Goal: Transaction & Acquisition: Download file/media

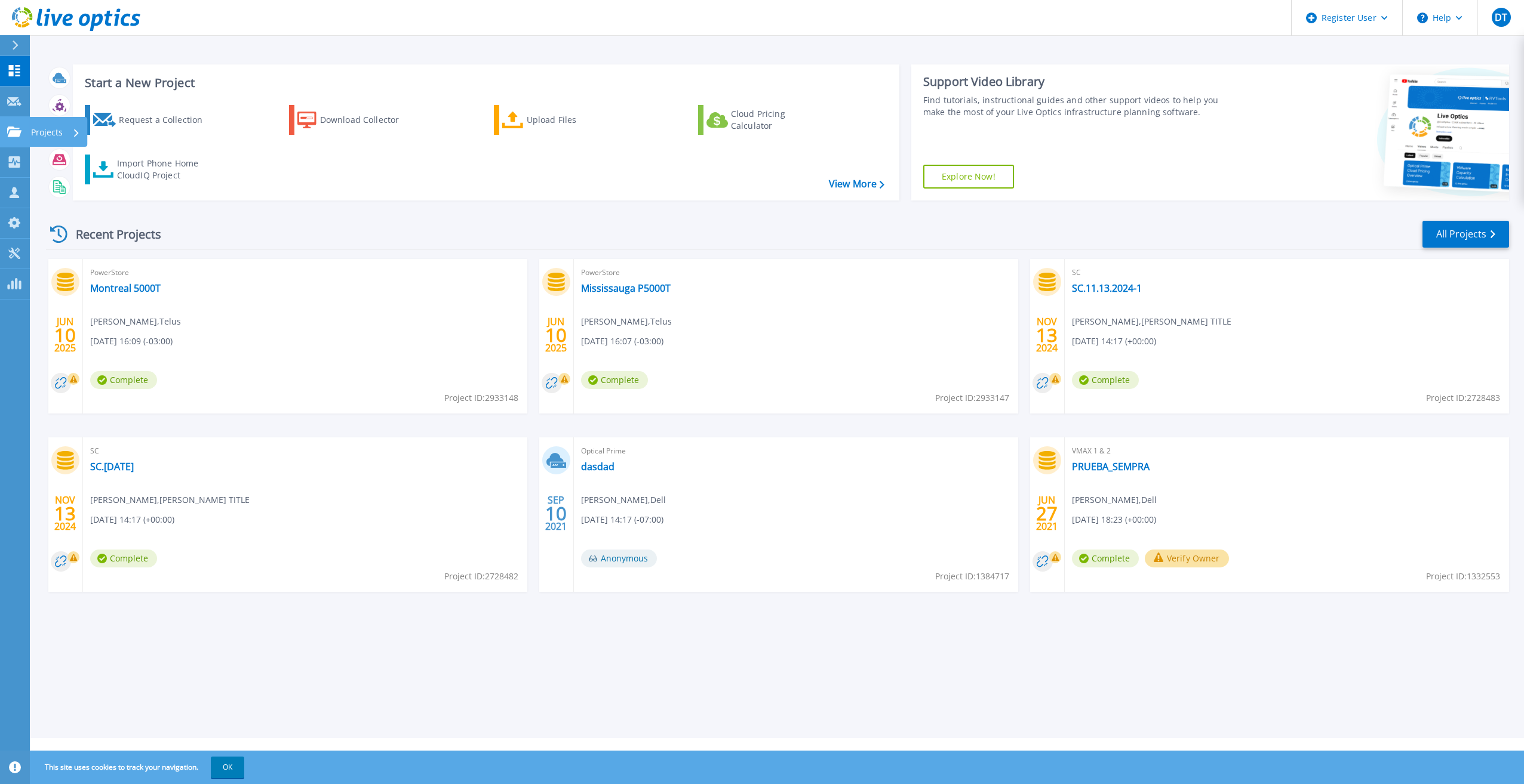
click at [8, 136] on icon at bounding box center [14, 131] width 14 height 10
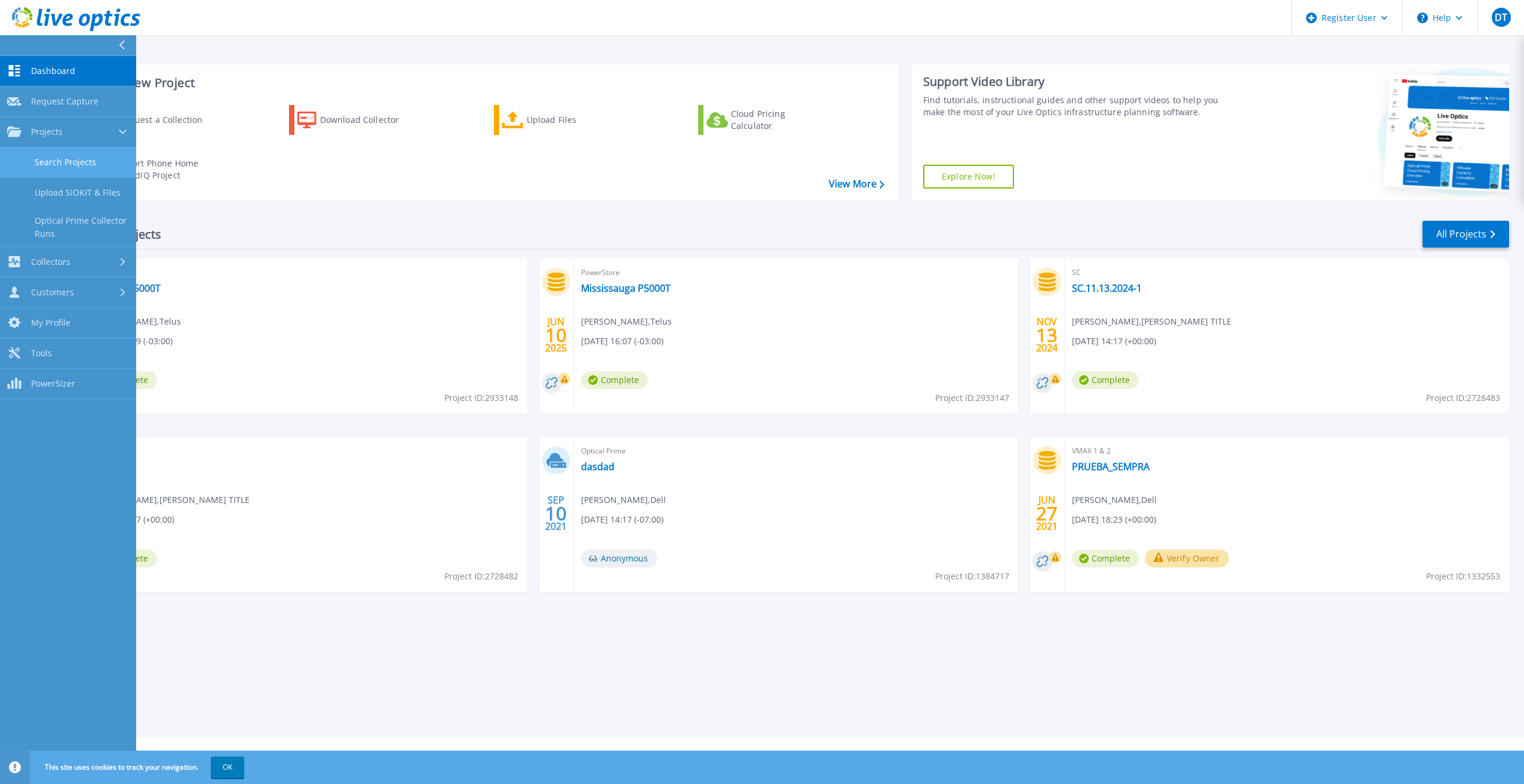
click at [27, 170] on link "Search Projects" at bounding box center [68, 162] width 136 height 30
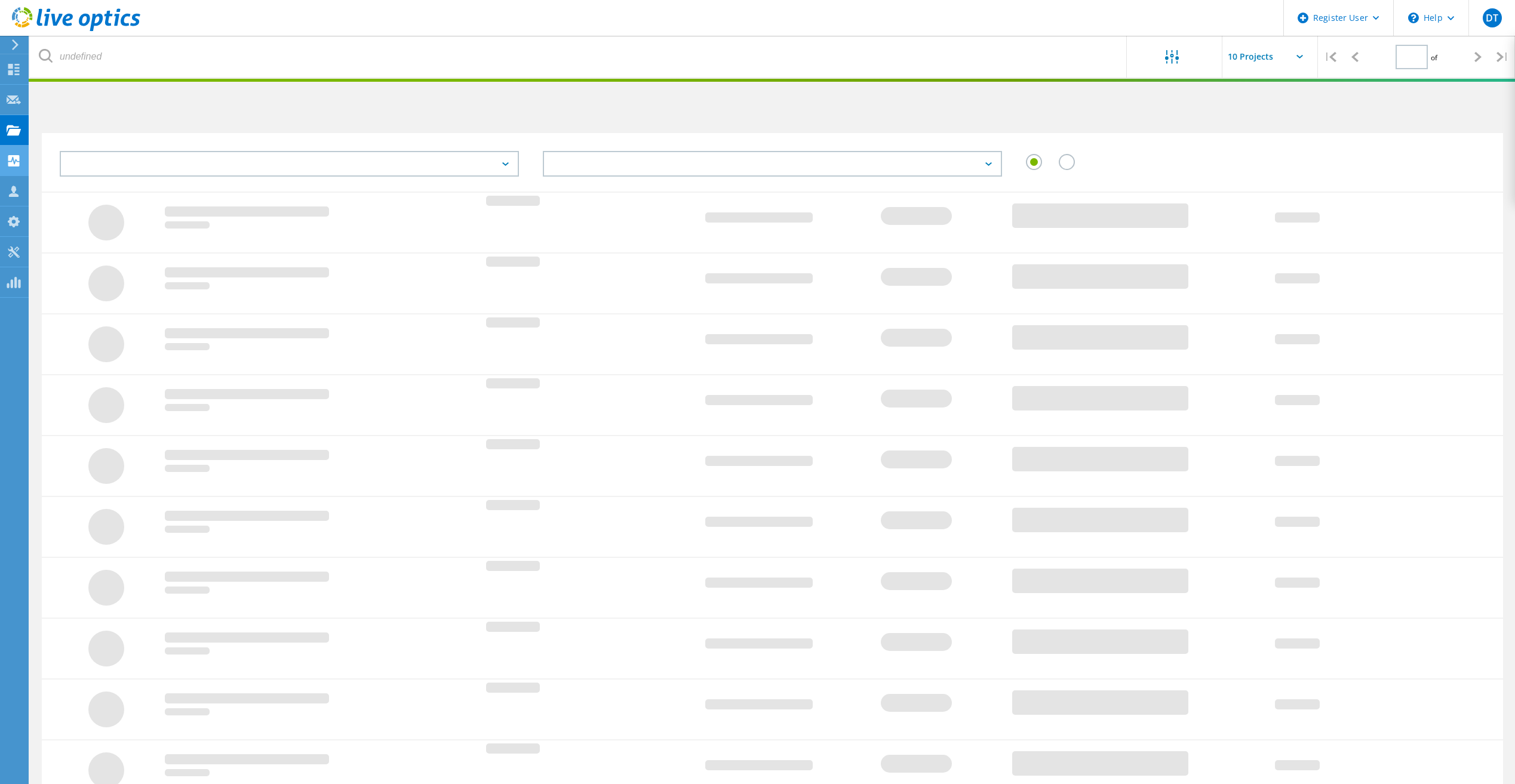
type input "1"
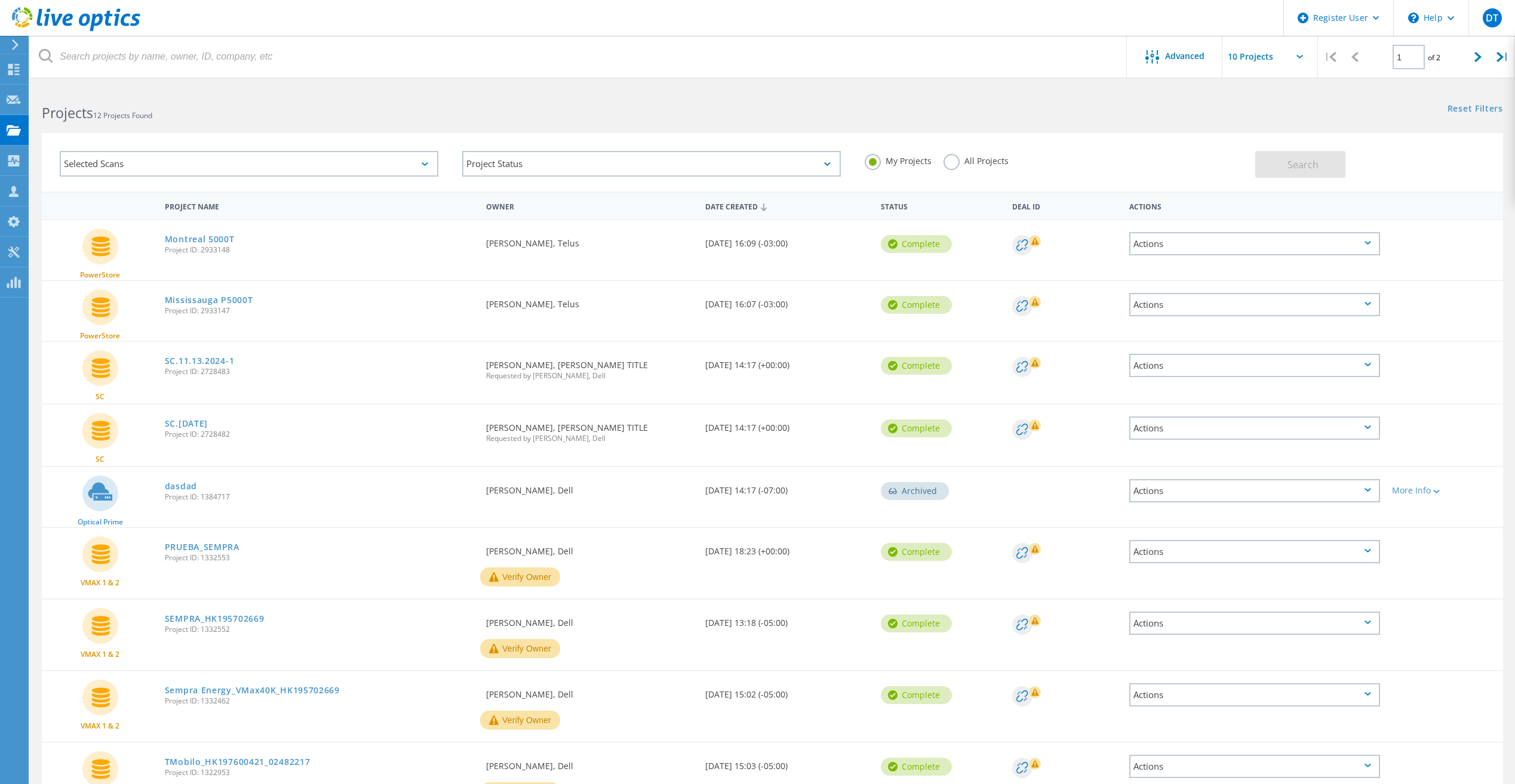
click at [953, 165] on label "All Projects" at bounding box center [976, 159] width 65 height 11
click at [0, 0] on input "All Projects" at bounding box center [0, 0] width 0 height 0
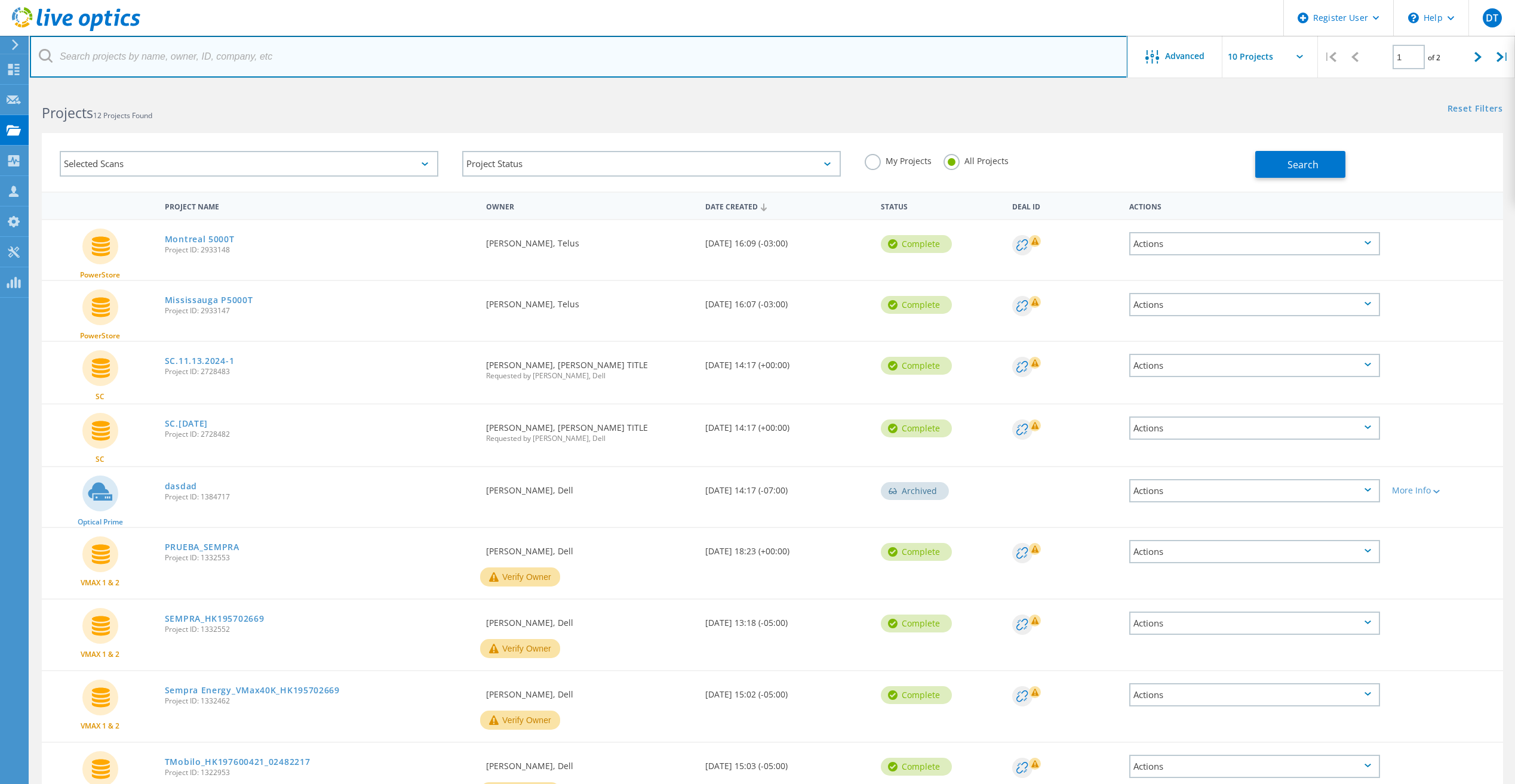
click at [320, 58] on input "text" at bounding box center [578, 56] width 1098 height 42
paste input "Belgioioso"
type input "Belgioioso"
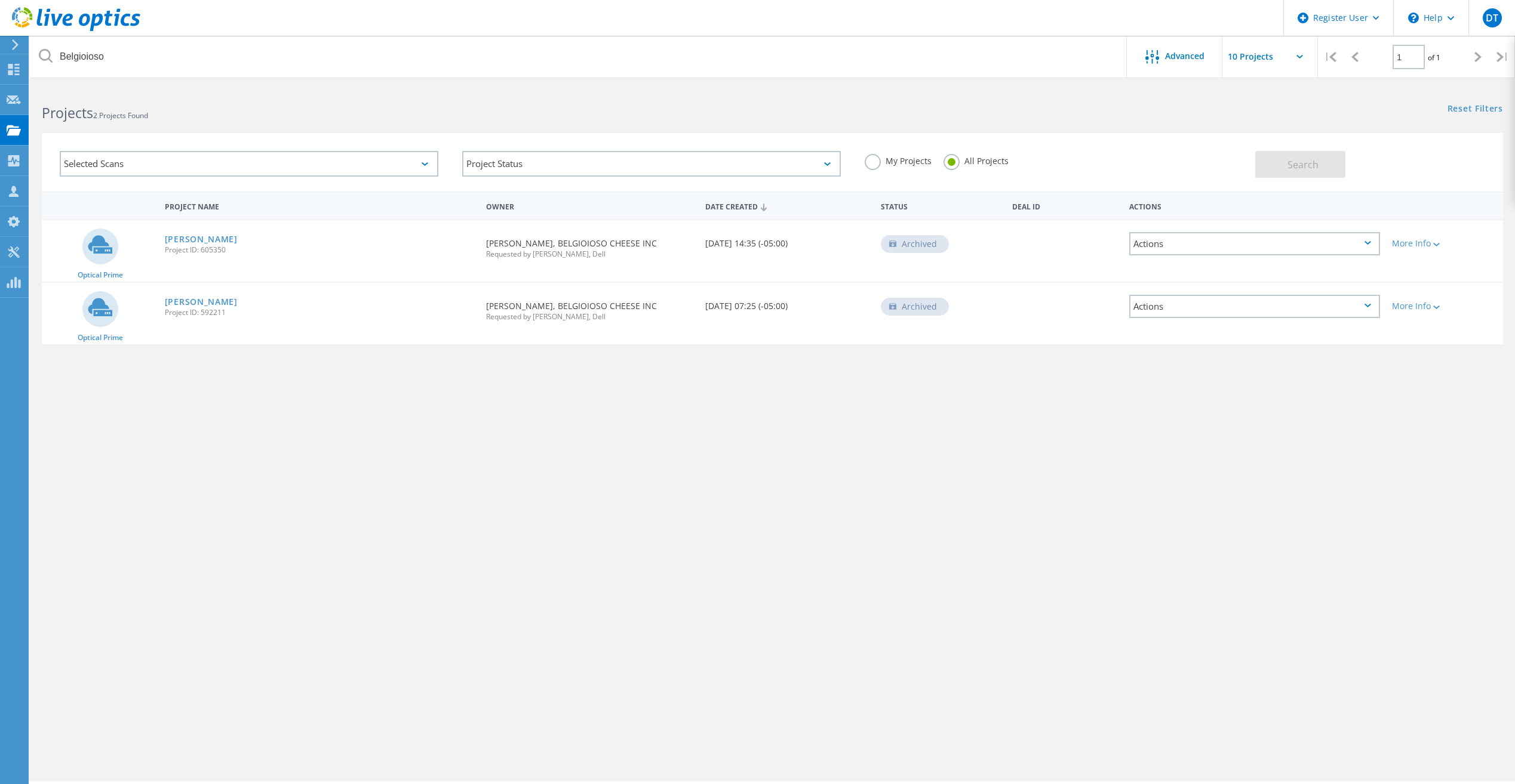
drag, startPoint x: 200, startPoint y: 251, endPoint x: 225, endPoint y: 254, distance: 25.2
click at [225, 254] on span "Project ID: 605350" at bounding box center [319, 249] width 310 height 7
copy span "605350"
click at [899, 158] on label "My Projects" at bounding box center [898, 159] width 67 height 11
click at [0, 0] on input "My Projects" at bounding box center [0, 0] width 0 height 0
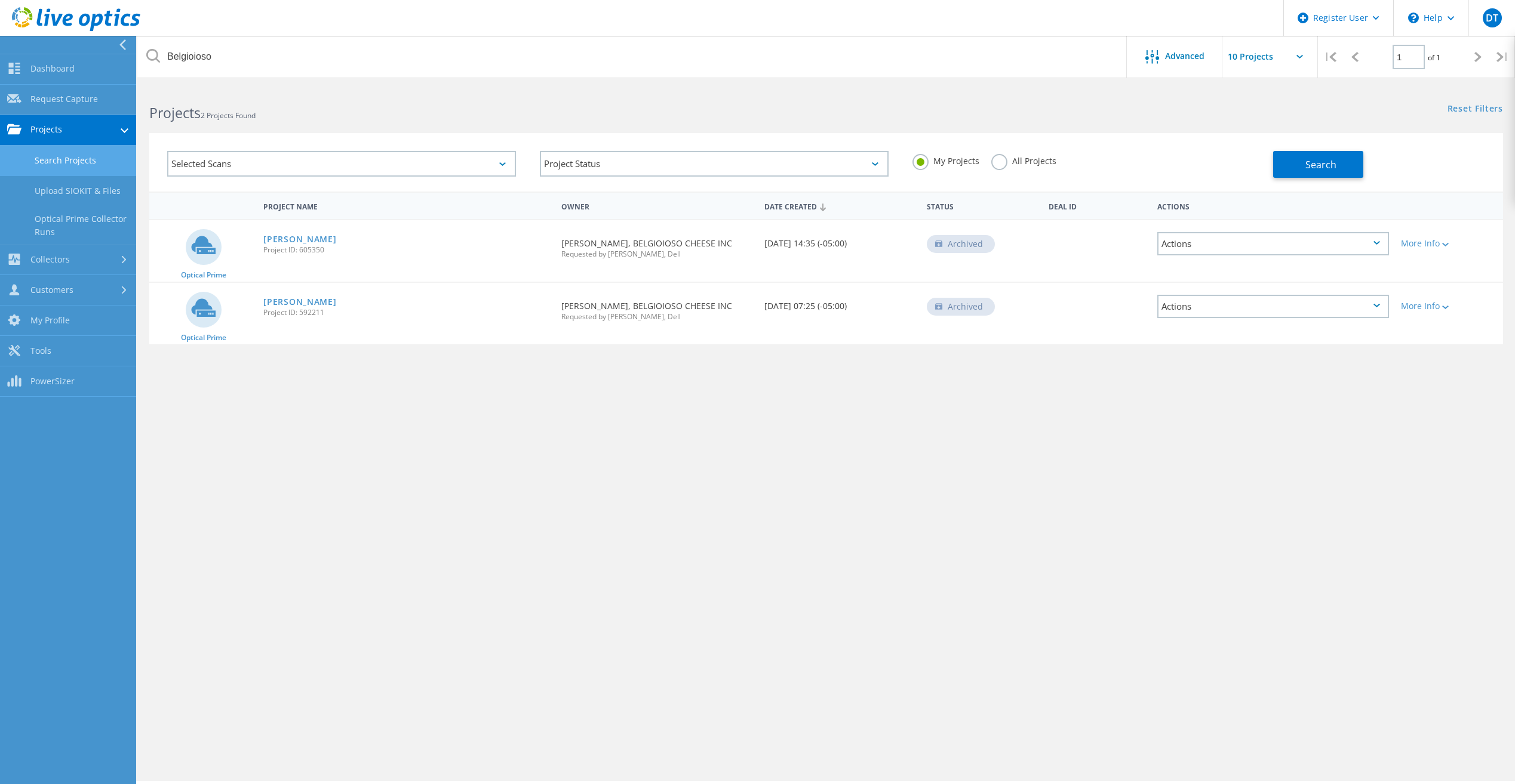
click at [77, 162] on link "Search Projects" at bounding box center [68, 161] width 136 height 30
click at [90, 133] on link "Projects" at bounding box center [68, 130] width 136 height 30
click at [71, 168] on link "Collectors" at bounding box center [68, 161] width 136 height 30
click at [72, 74] on link "Dashboard" at bounding box center [68, 70] width 136 height 30
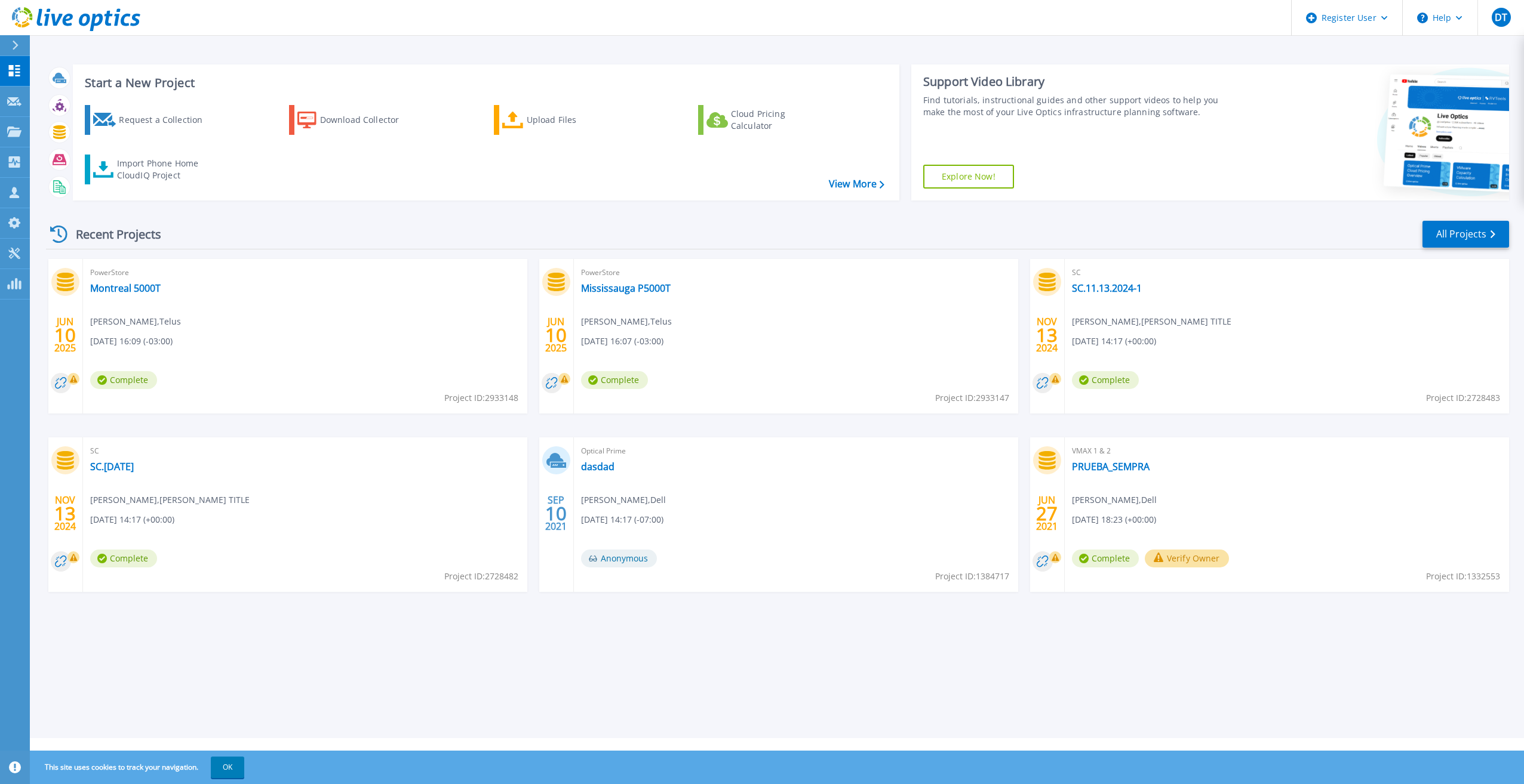
click at [486, 398] on span "Project ID: 2933148" at bounding box center [482, 397] width 74 height 13
drag, startPoint x: 486, startPoint y: 400, endPoint x: 517, endPoint y: 402, distance: 31.1
click at [517, 402] on span "Project ID: 2933148" at bounding box center [482, 397] width 74 height 13
copy span "2933148"
drag, startPoint x: 1469, startPoint y: 397, endPoint x: 1499, endPoint y: 402, distance: 30.4
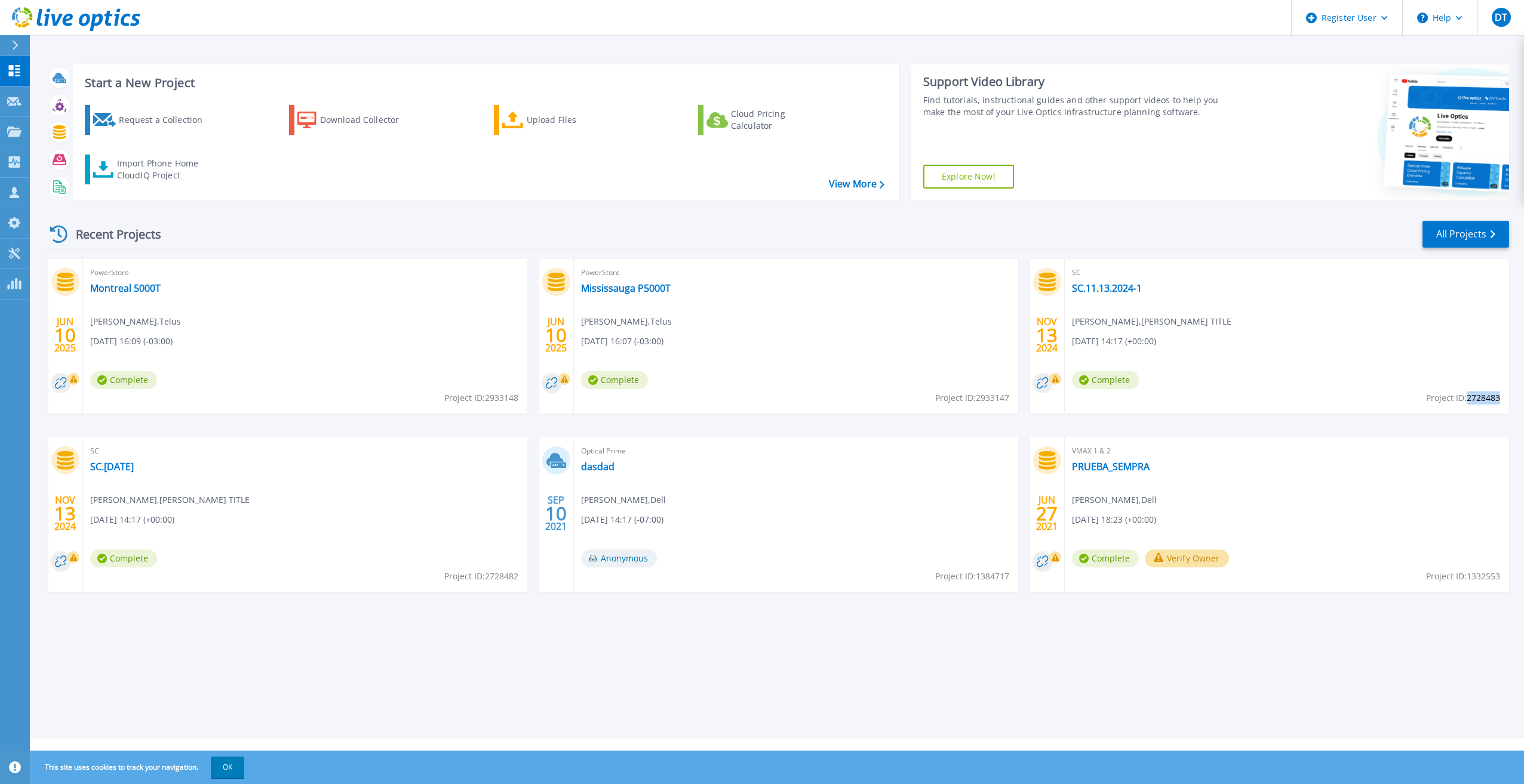
click at [518, 402] on span "Project ID: 2728483" at bounding box center [482, 397] width 74 height 13
copy span "2728483"
drag, startPoint x: 1469, startPoint y: 579, endPoint x: 1494, endPoint y: 580, distance: 25.0
click at [518, 405] on span "Project ID: 1332553" at bounding box center [482, 397] width 74 height 13
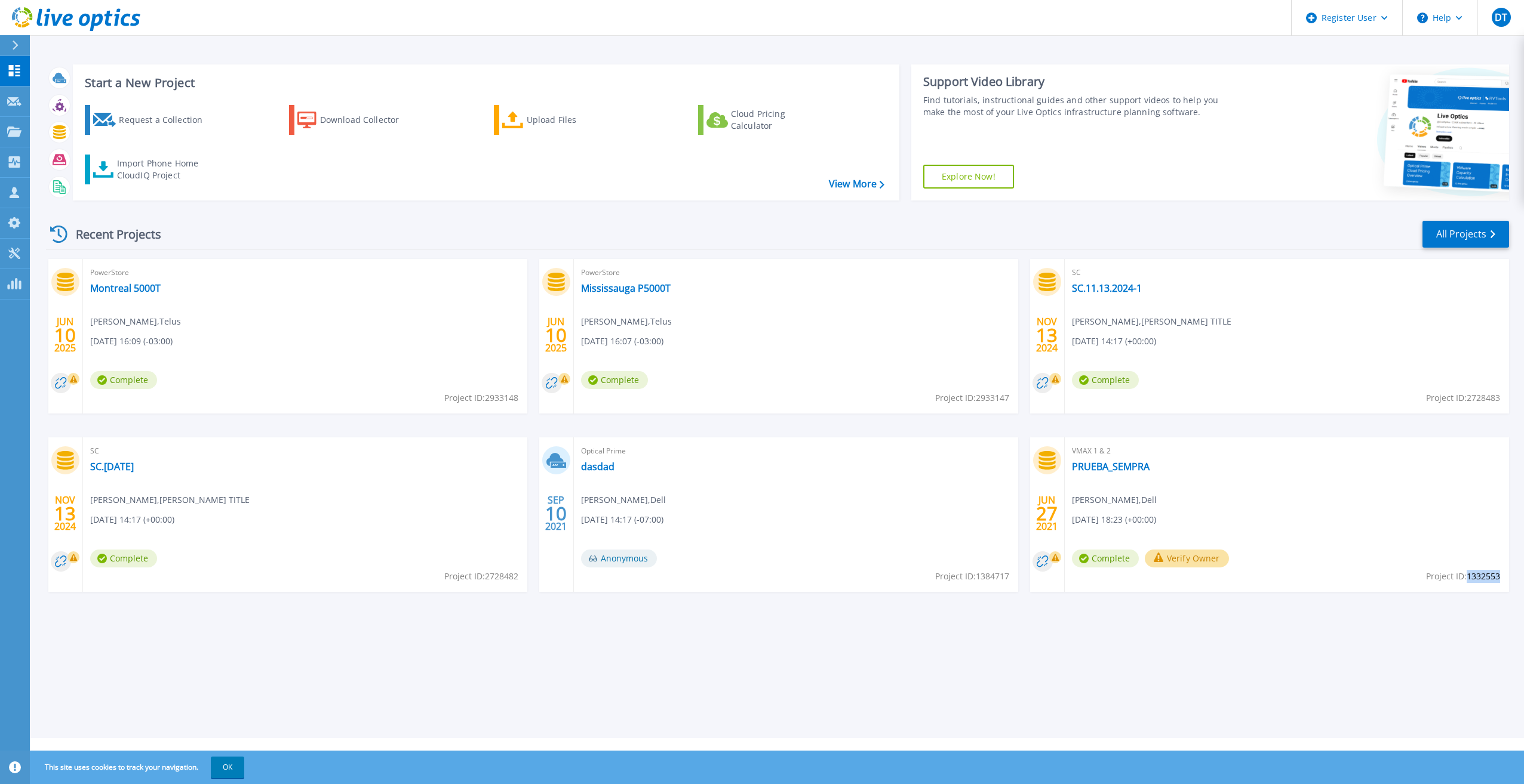
drag, startPoint x: 1469, startPoint y: 576, endPoint x: 1498, endPoint y: 576, distance: 29.0
click at [518, 405] on span "Project ID: 1332553" at bounding box center [482, 397] width 74 height 13
click at [20, 136] on icon at bounding box center [14, 131] width 14 height 10
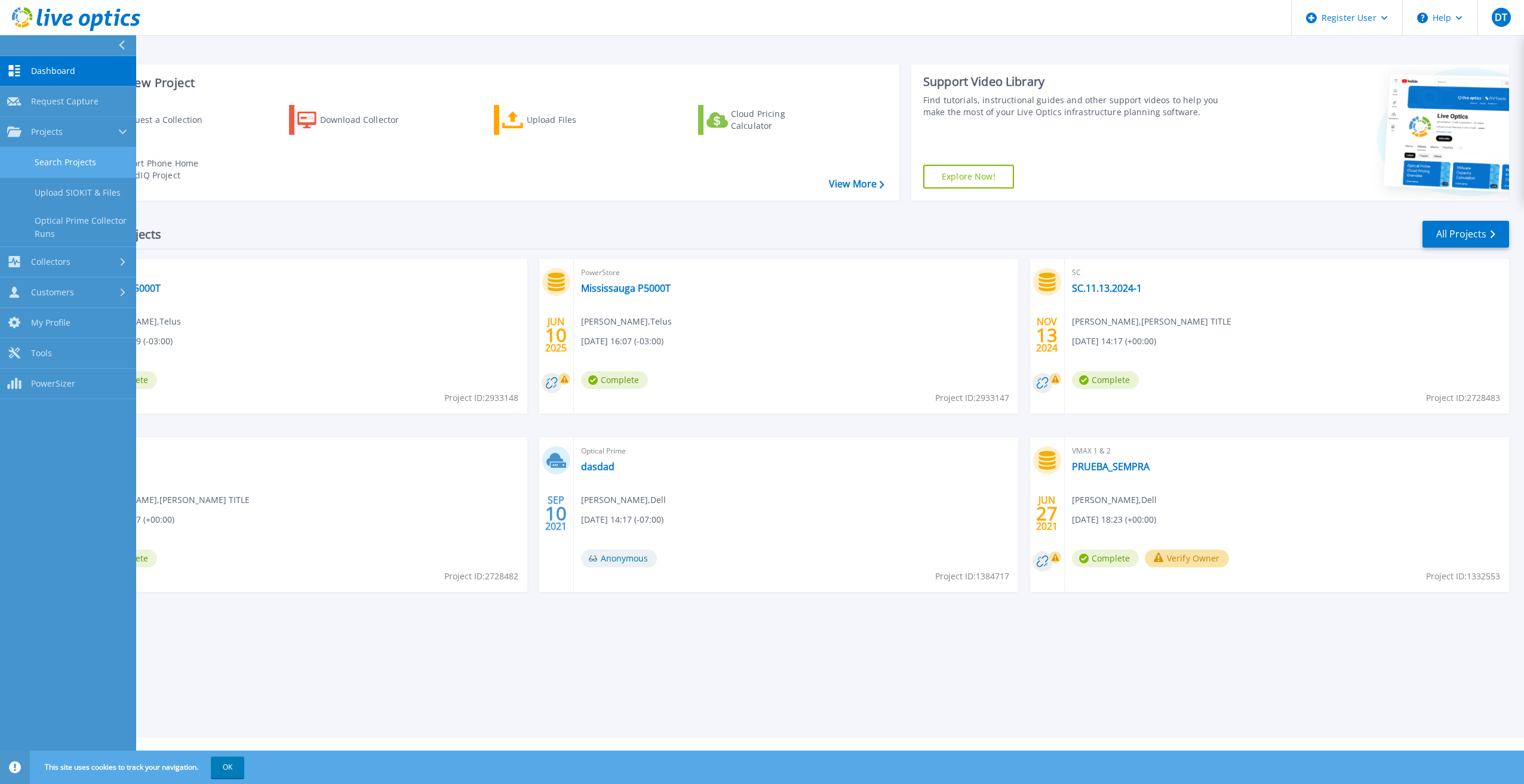
click at [36, 163] on link "Search Projects" at bounding box center [68, 162] width 136 height 30
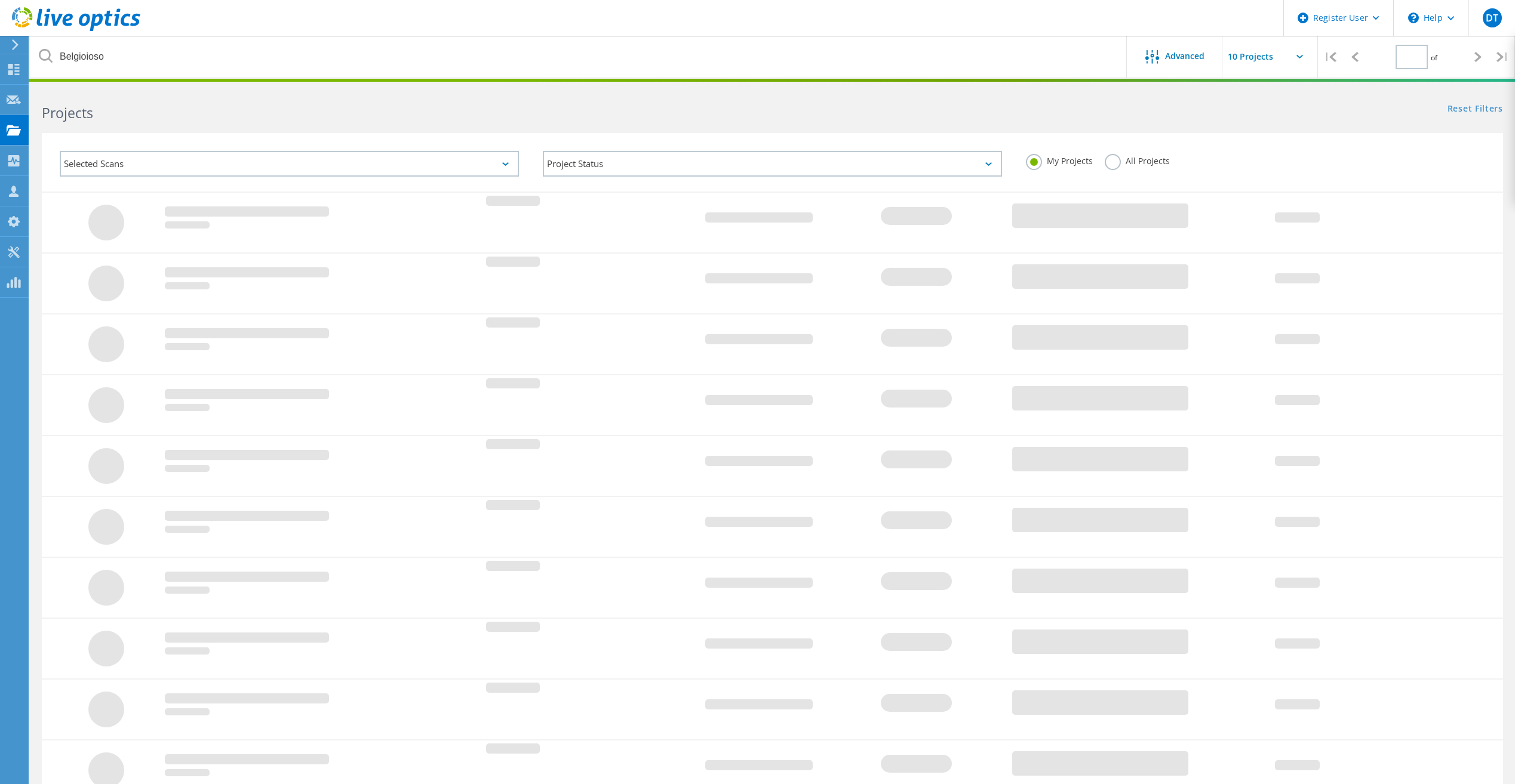
type input "1"
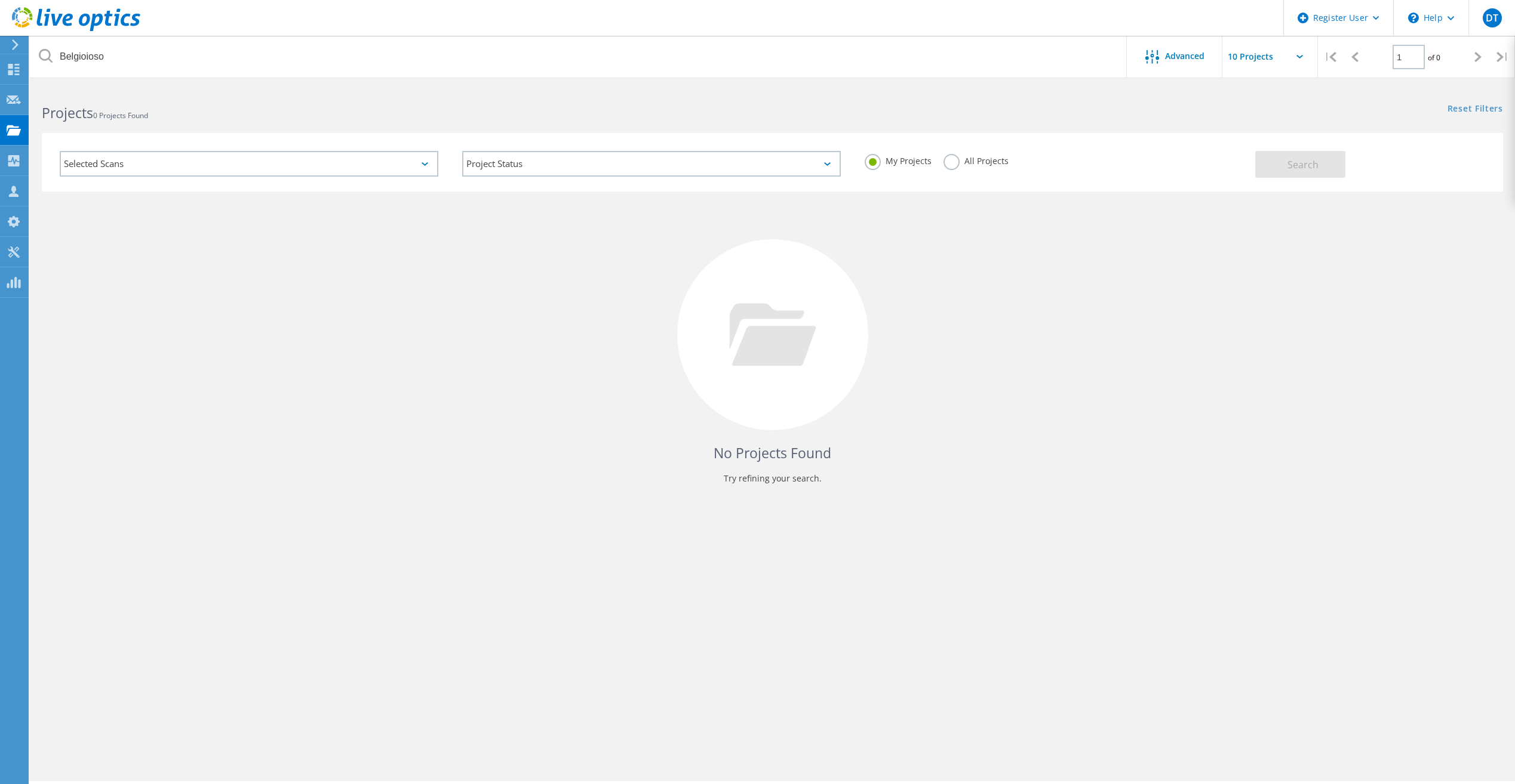
click at [1005, 164] on label "All Projects" at bounding box center [976, 159] width 65 height 11
click at [0, 0] on input "All Projects" at bounding box center [0, 0] width 0 height 0
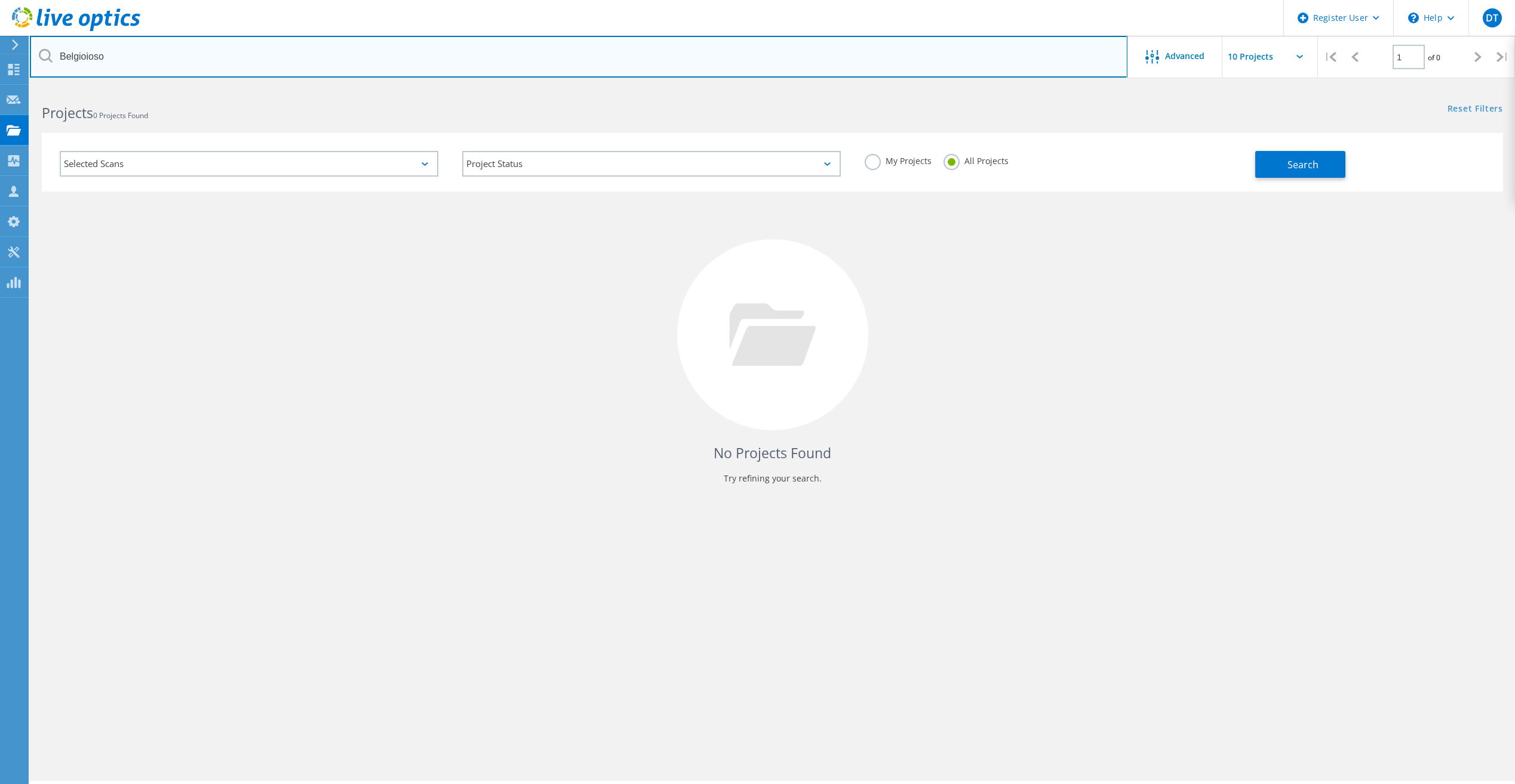
click at [375, 60] on input "Belgioioso" at bounding box center [578, 56] width 1098 height 42
click at [376, 60] on input "Belgioioso" at bounding box center [578, 56] width 1098 height 42
type input "2978564"
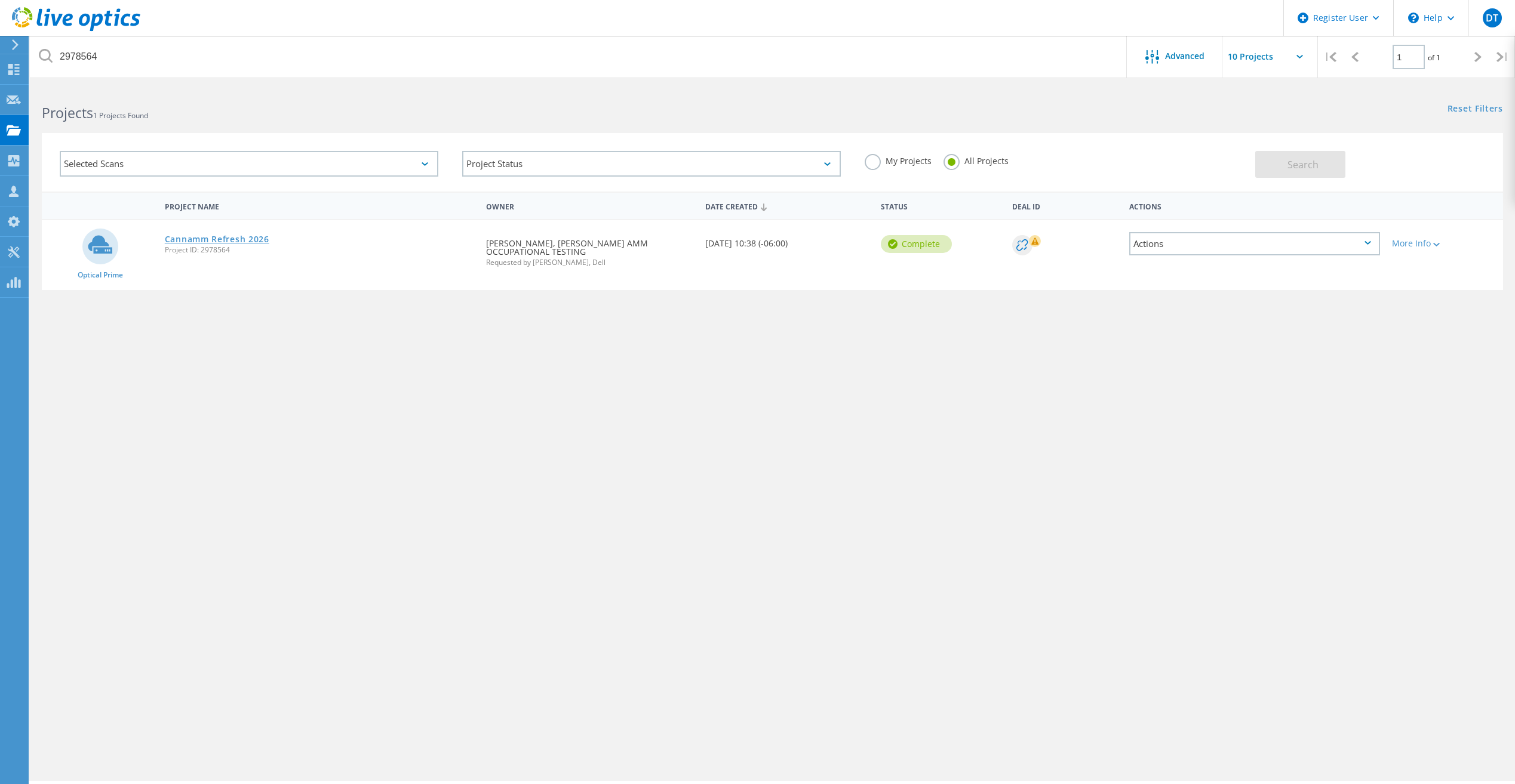
click at [225, 235] on link "Cannamm Refresh 2026" at bounding box center [217, 239] width 105 height 8
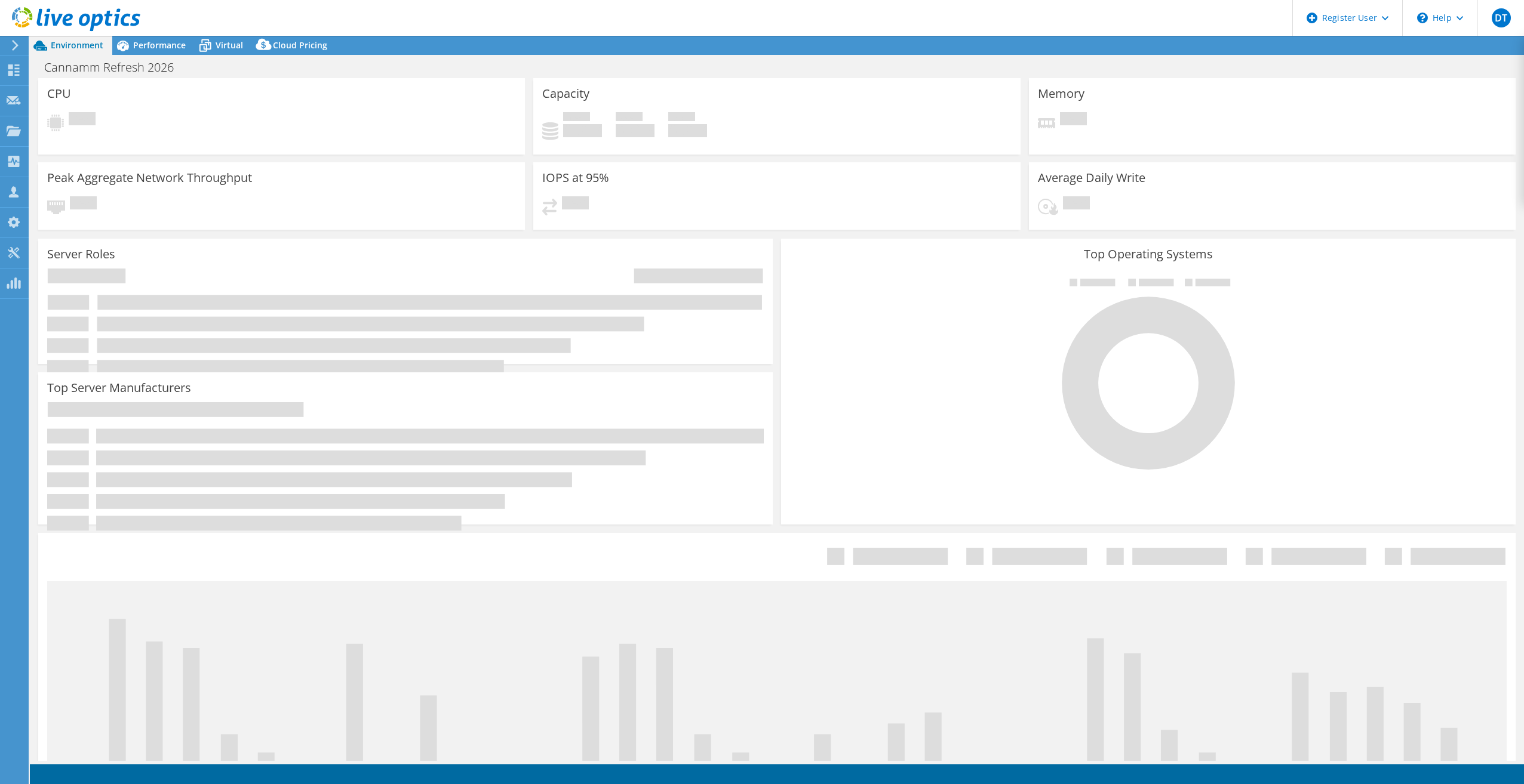
select select "USD"
select select "[GEOGRAPHIC_DATA]"
select select "CAD"
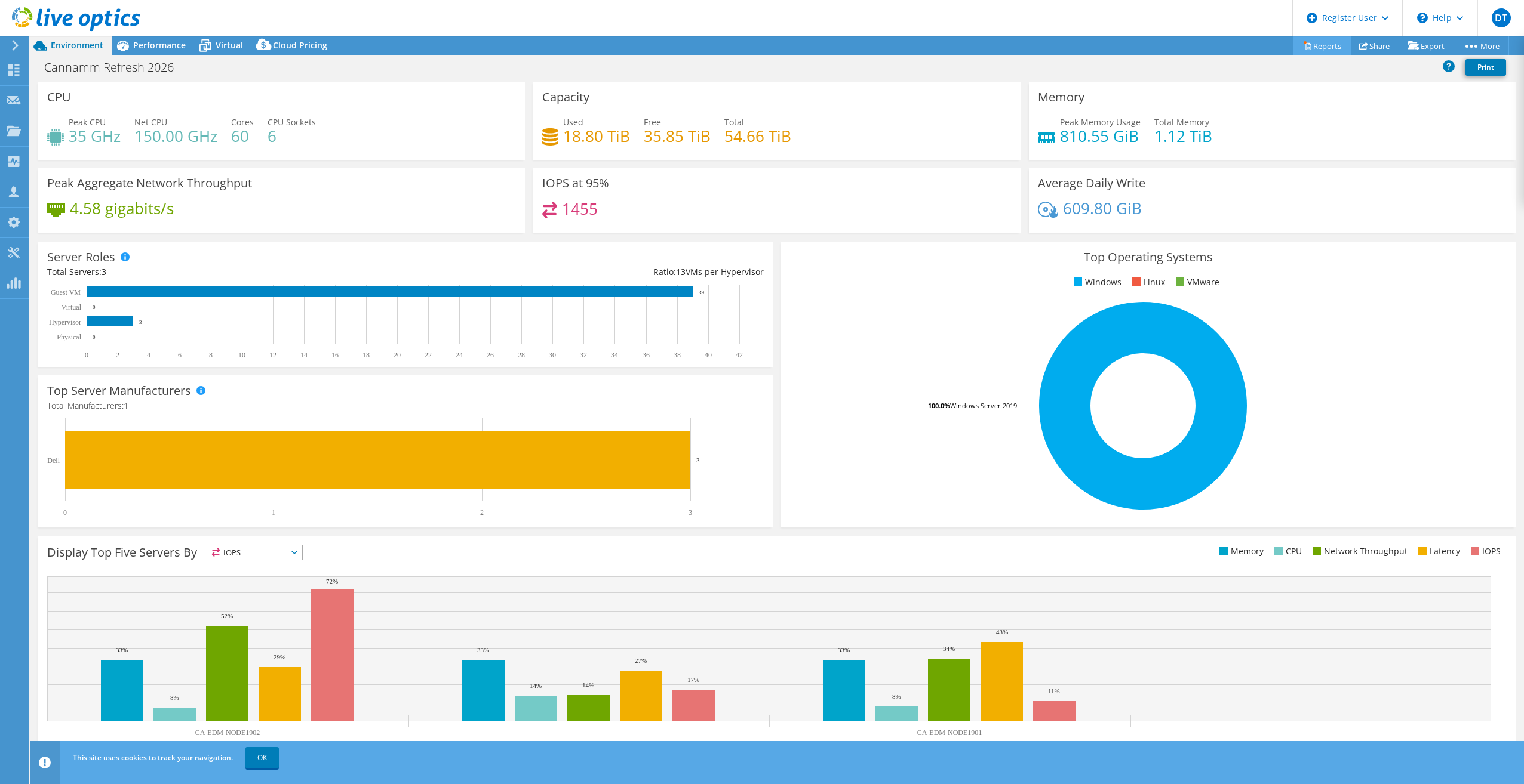
click at [1330, 48] on link "Reports" at bounding box center [1322, 45] width 58 height 18
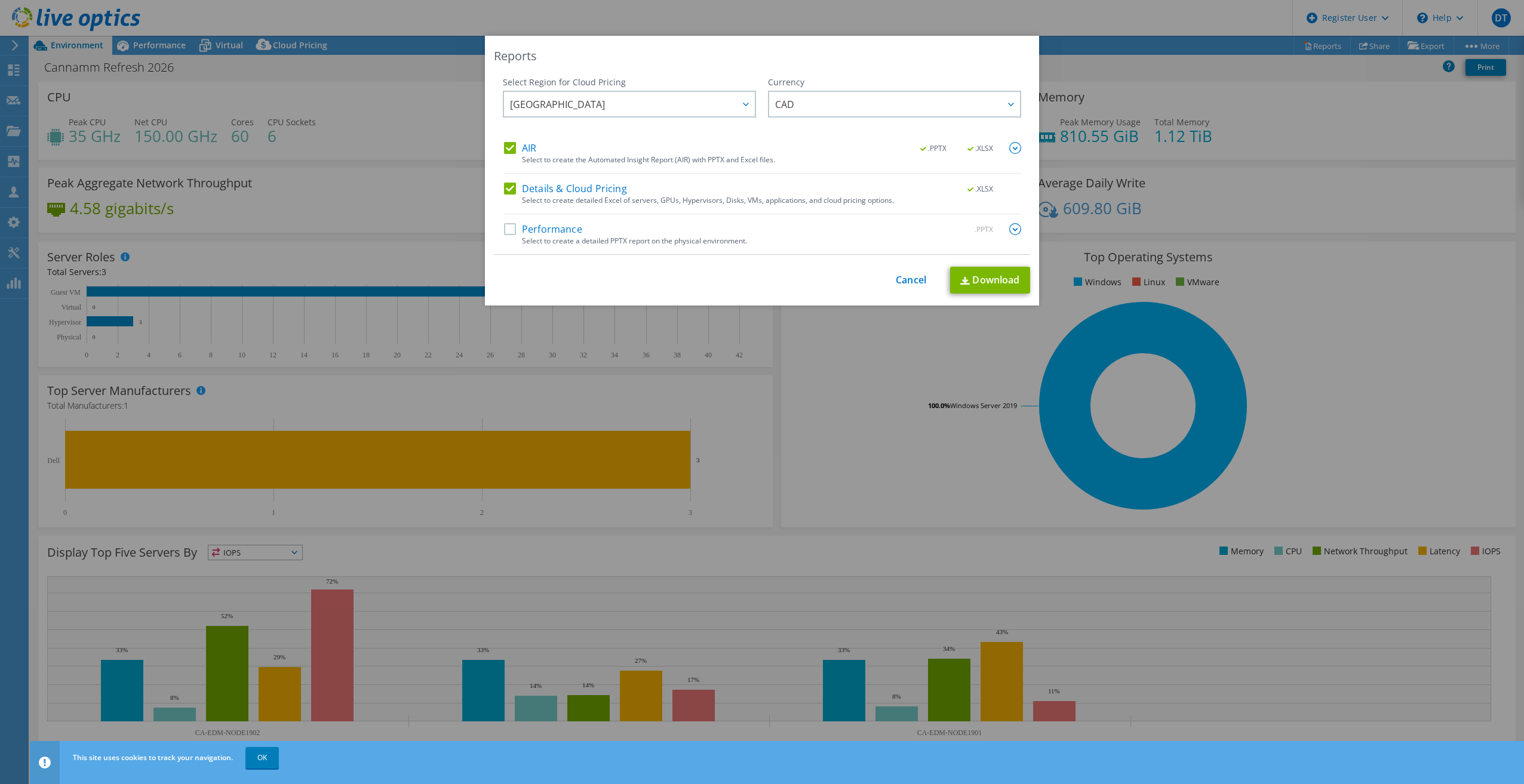
click at [506, 187] on label "Details & Cloud Pricing" at bounding box center [565, 189] width 123 height 12
click at [0, 0] on input "Details & Cloud Pricing" at bounding box center [0, 0] width 0 height 0
click at [969, 281] on link "Download" at bounding box center [989, 280] width 80 height 27
click at [1140, 18] on div "Reports Select Region for Cloud Pricing Asia Pacific ([GEOGRAPHIC_DATA]) [GEOGR…" at bounding box center [762, 392] width 1524 height 784
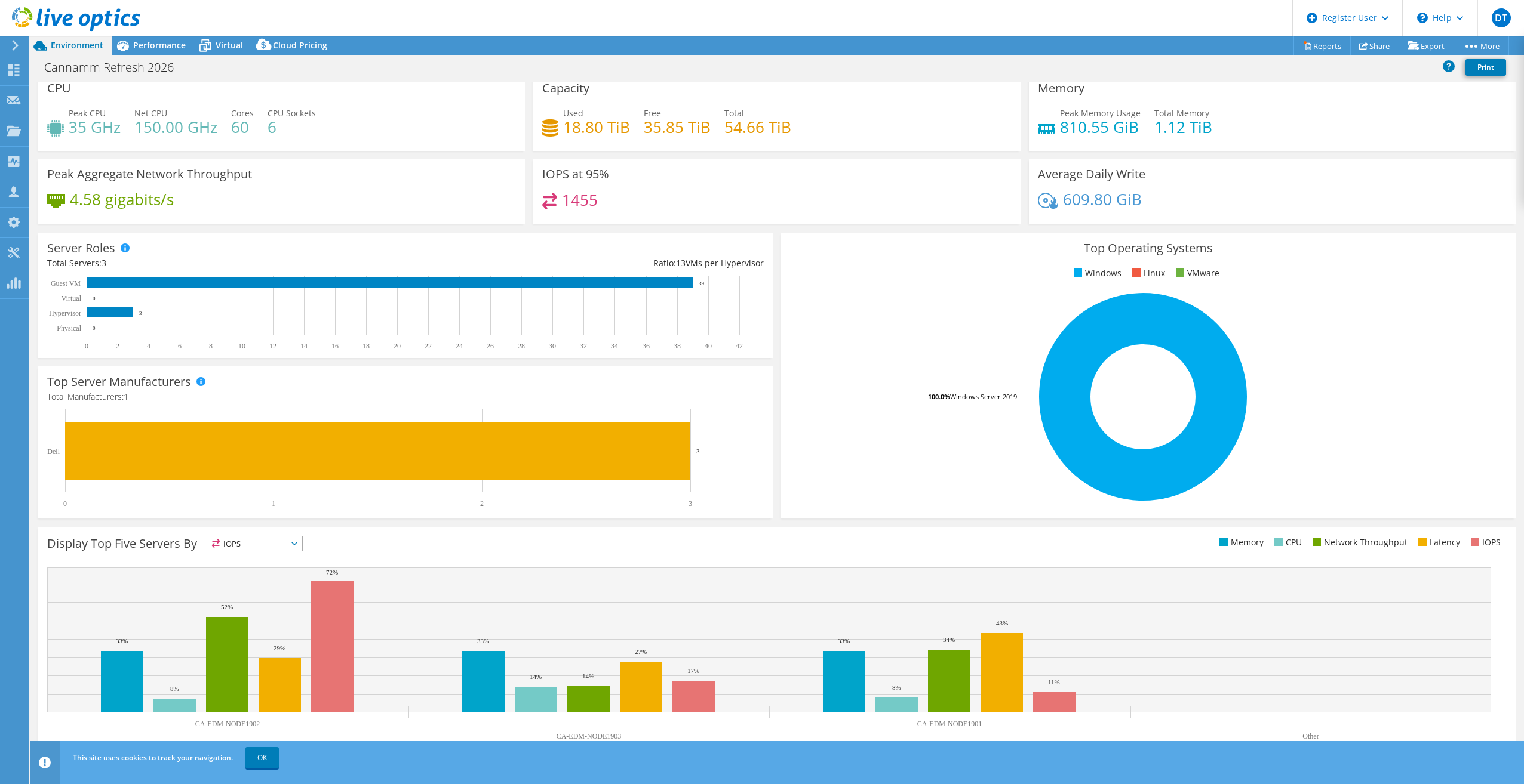
scroll to position [13, 0]
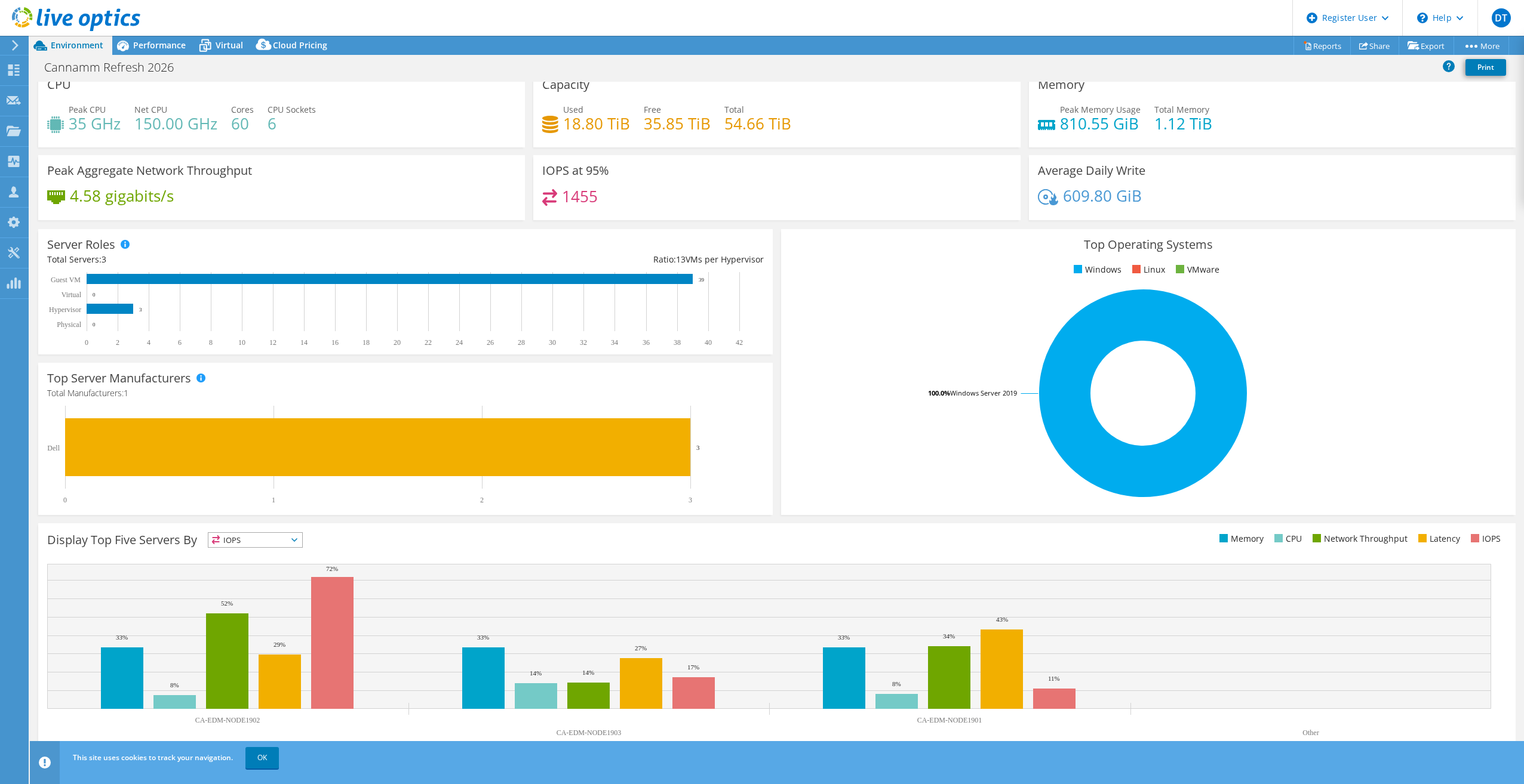
click at [288, 543] on span "IOPS" at bounding box center [256, 540] width 94 height 14
click at [388, 546] on div "Display Top Five Servers By IOPS IOPS" at bounding box center [412, 542] width 730 height 20
click at [165, 42] on span "Performance" at bounding box center [159, 45] width 52 height 11
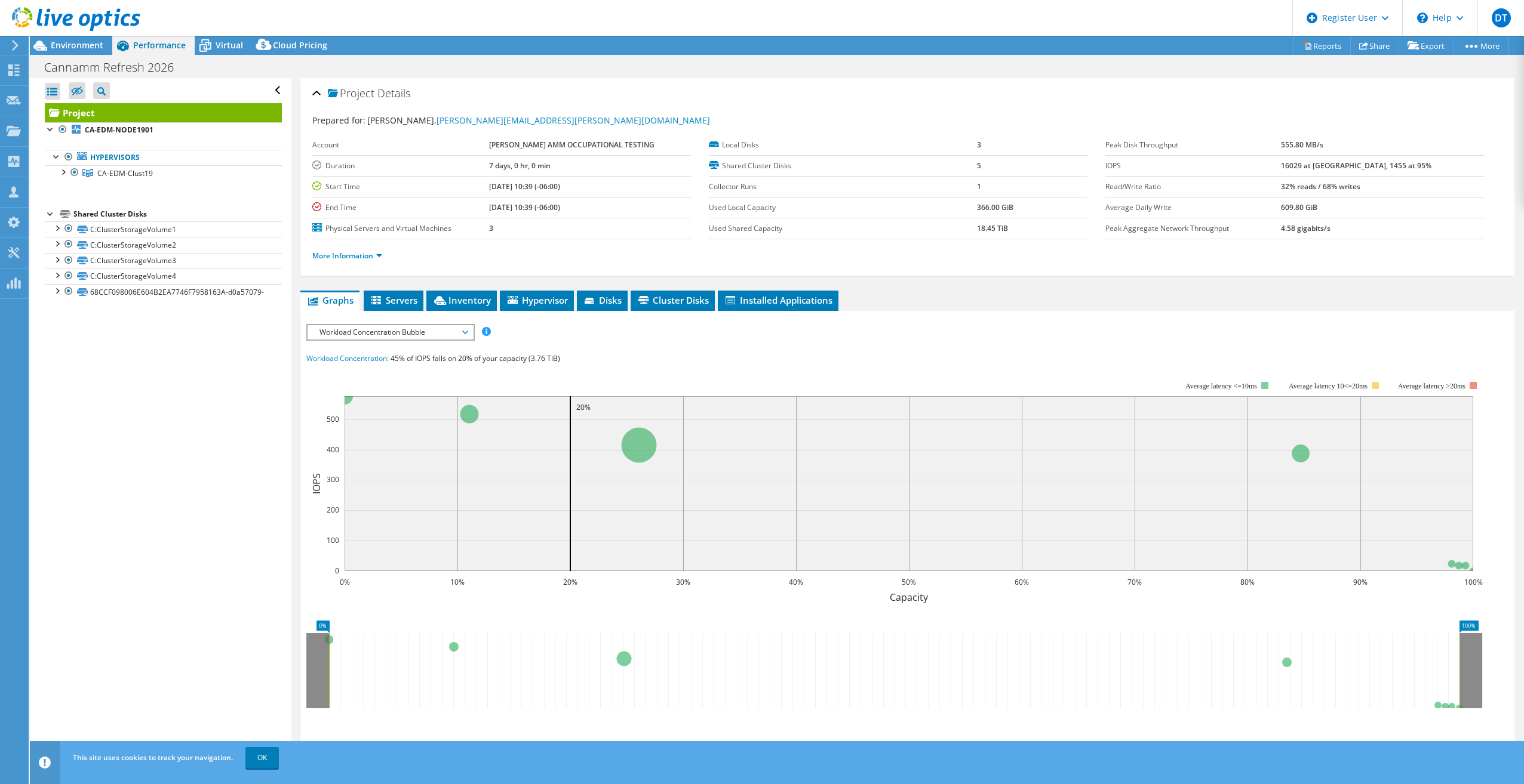
click at [459, 332] on span "Workload Concentration Bubble" at bounding box center [390, 332] width 153 height 14
click at [449, 346] on li "IOPS" at bounding box center [390, 347] width 165 height 14
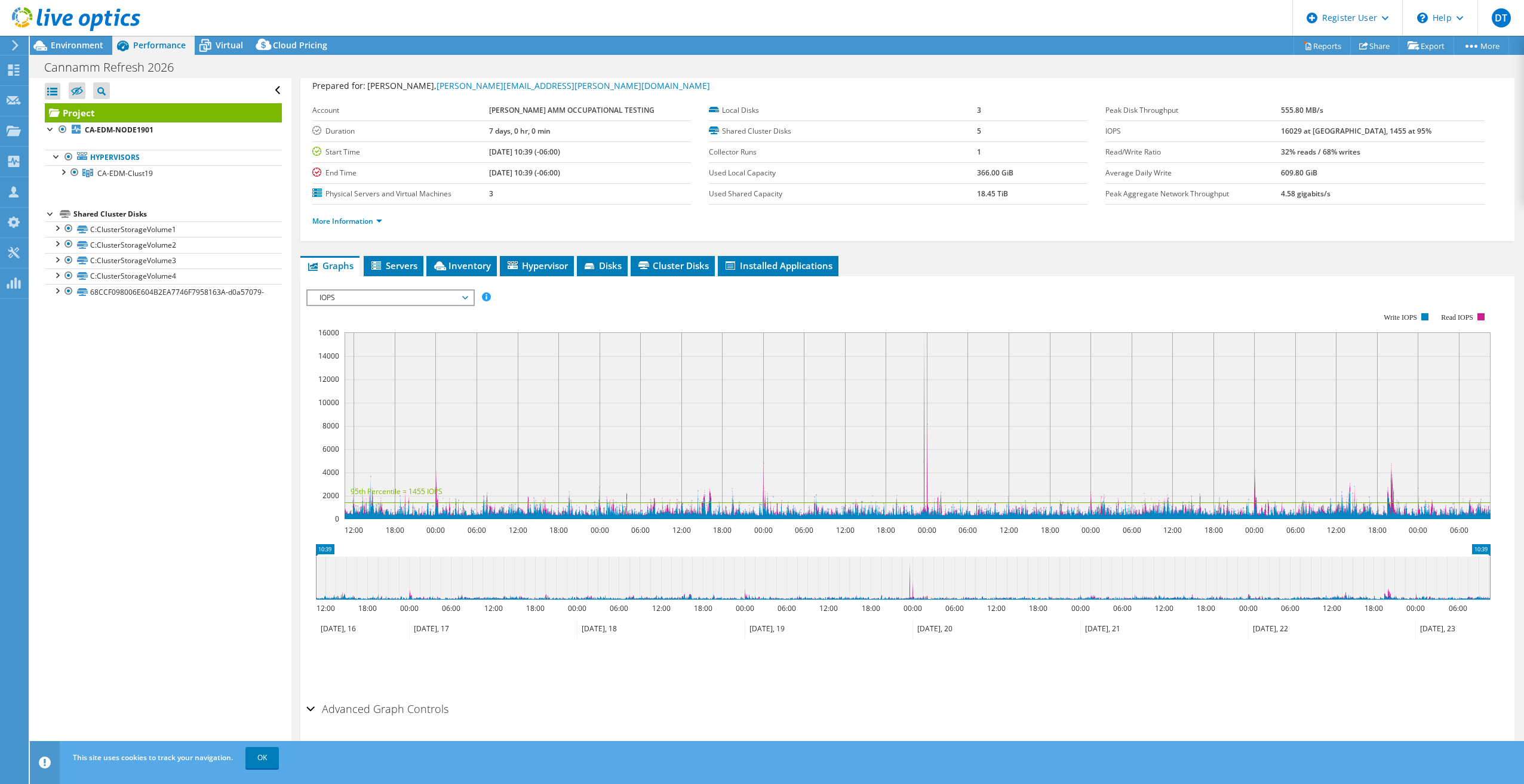
scroll to position [53, 0]
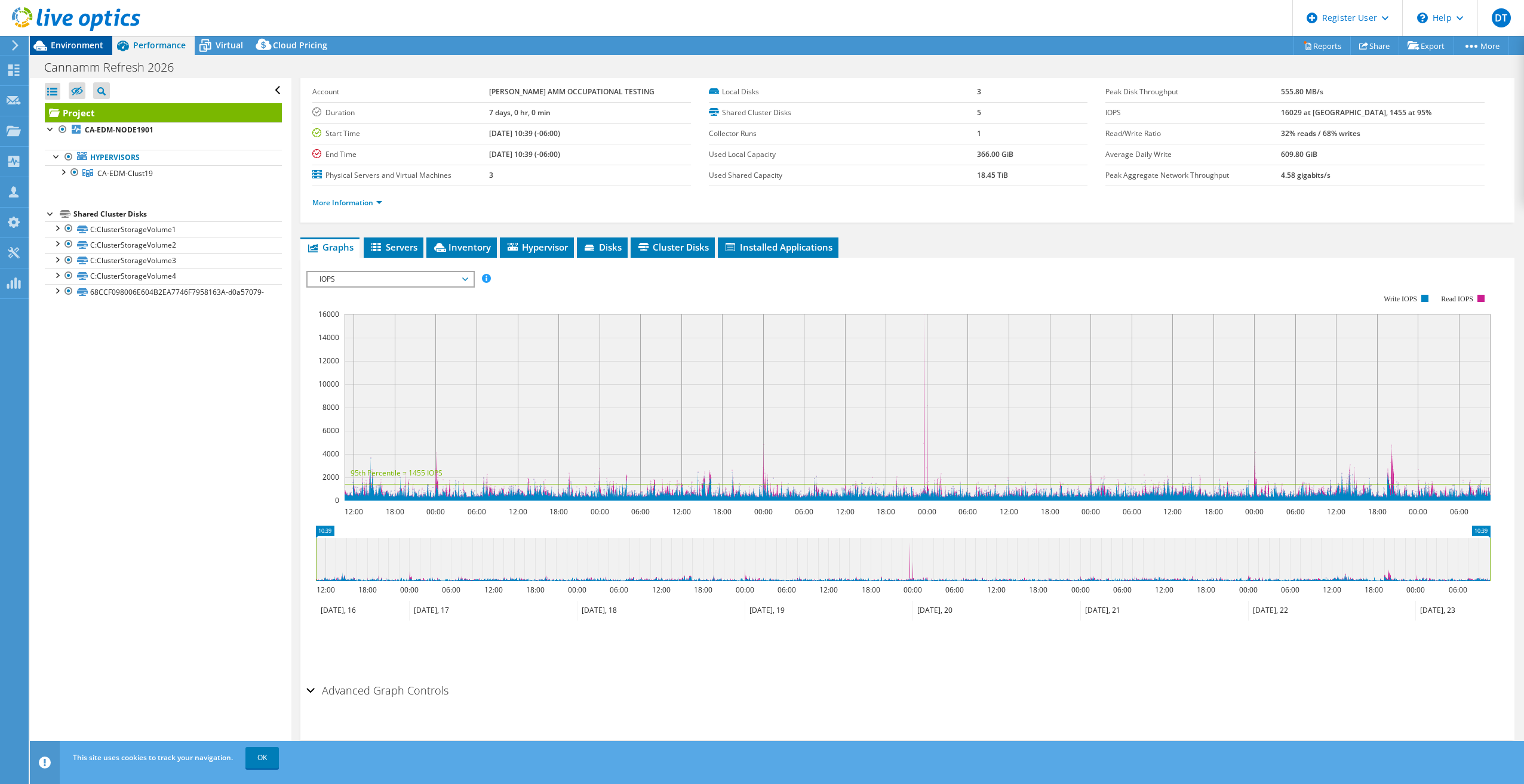
click at [88, 46] on span "Environment" at bounding box center [77, 45] width 52 height 11
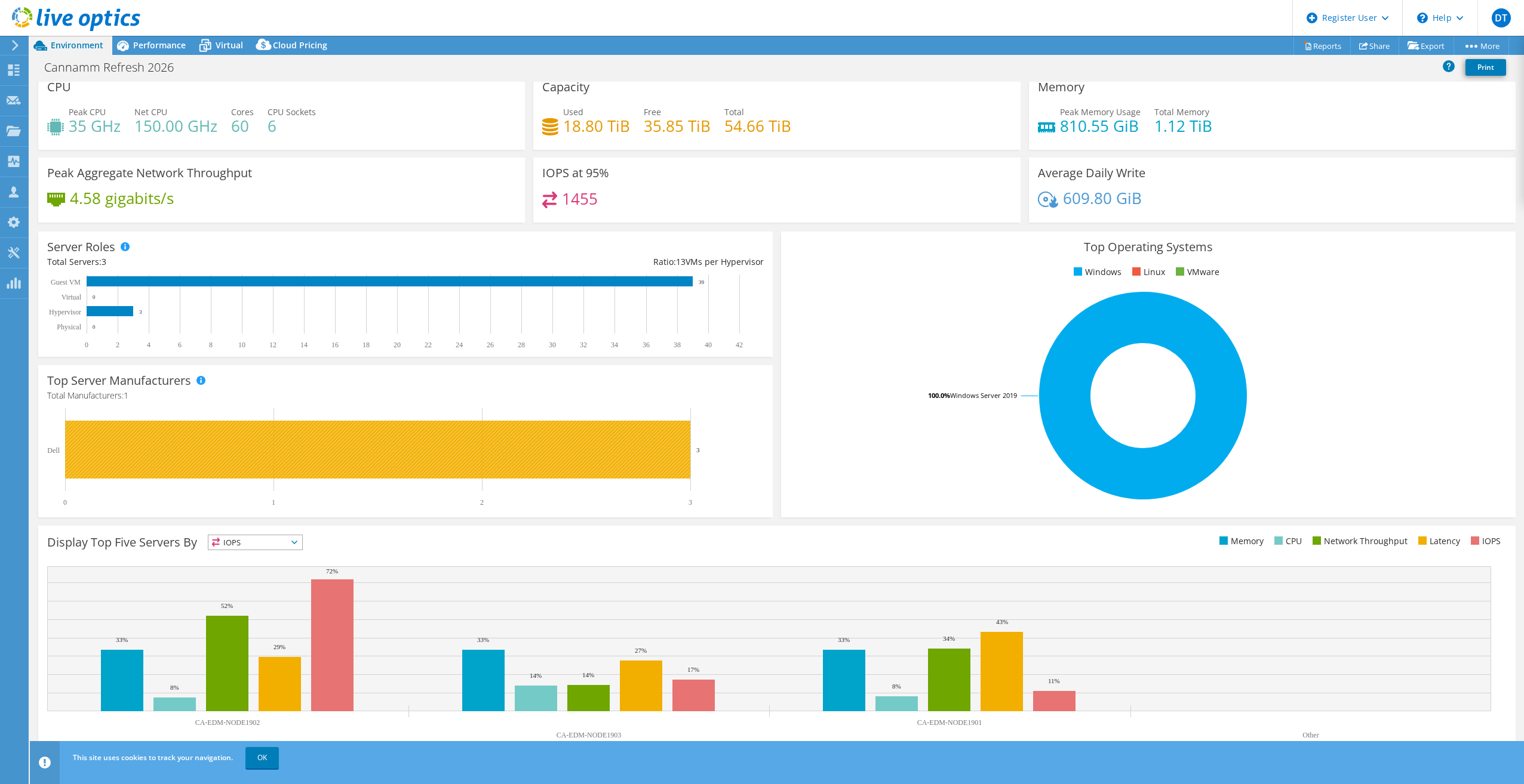
scroll to position [13, 0]
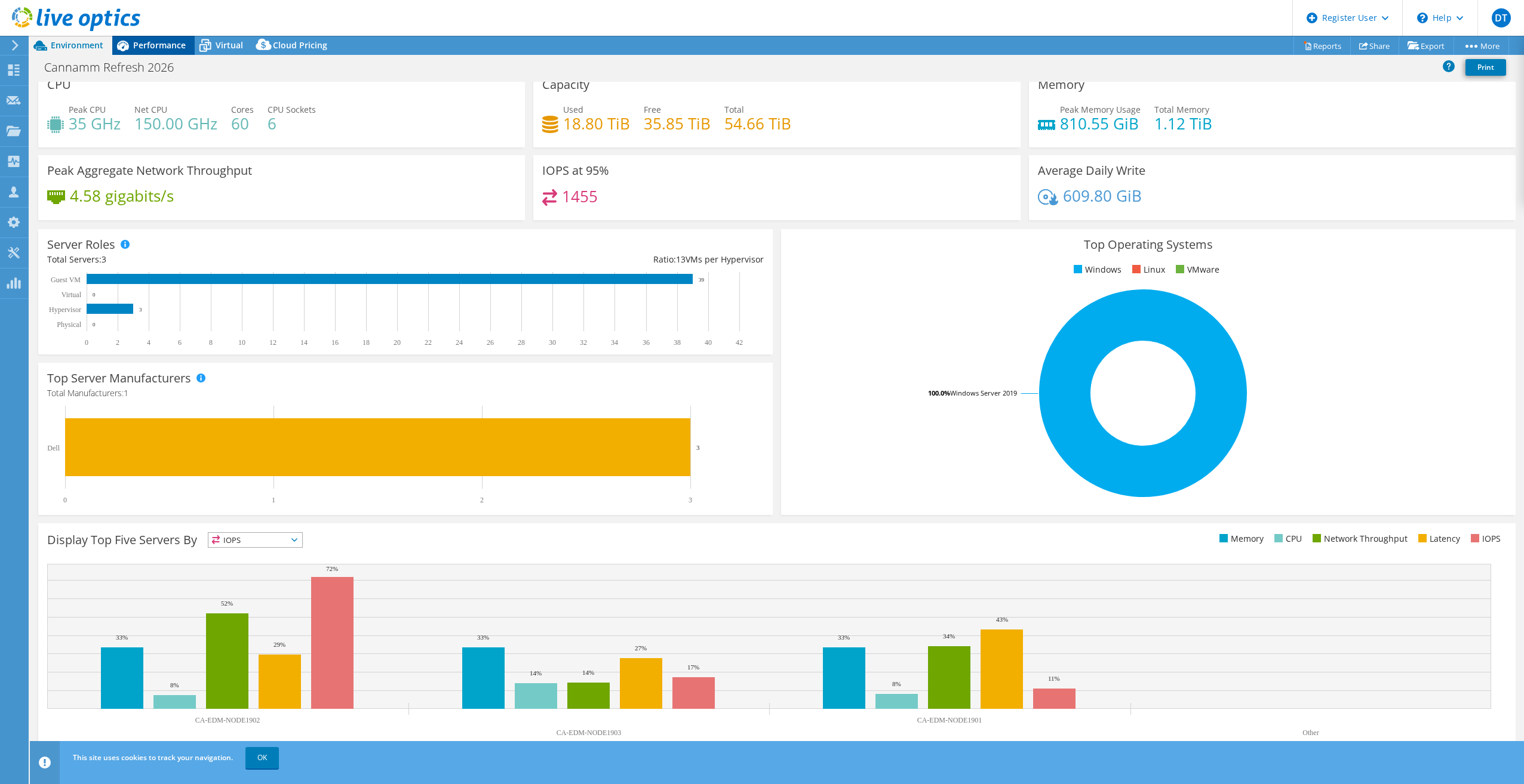
click at [147, 45] on span "Performance" at bounding box center [159, 45] width 52 height 11
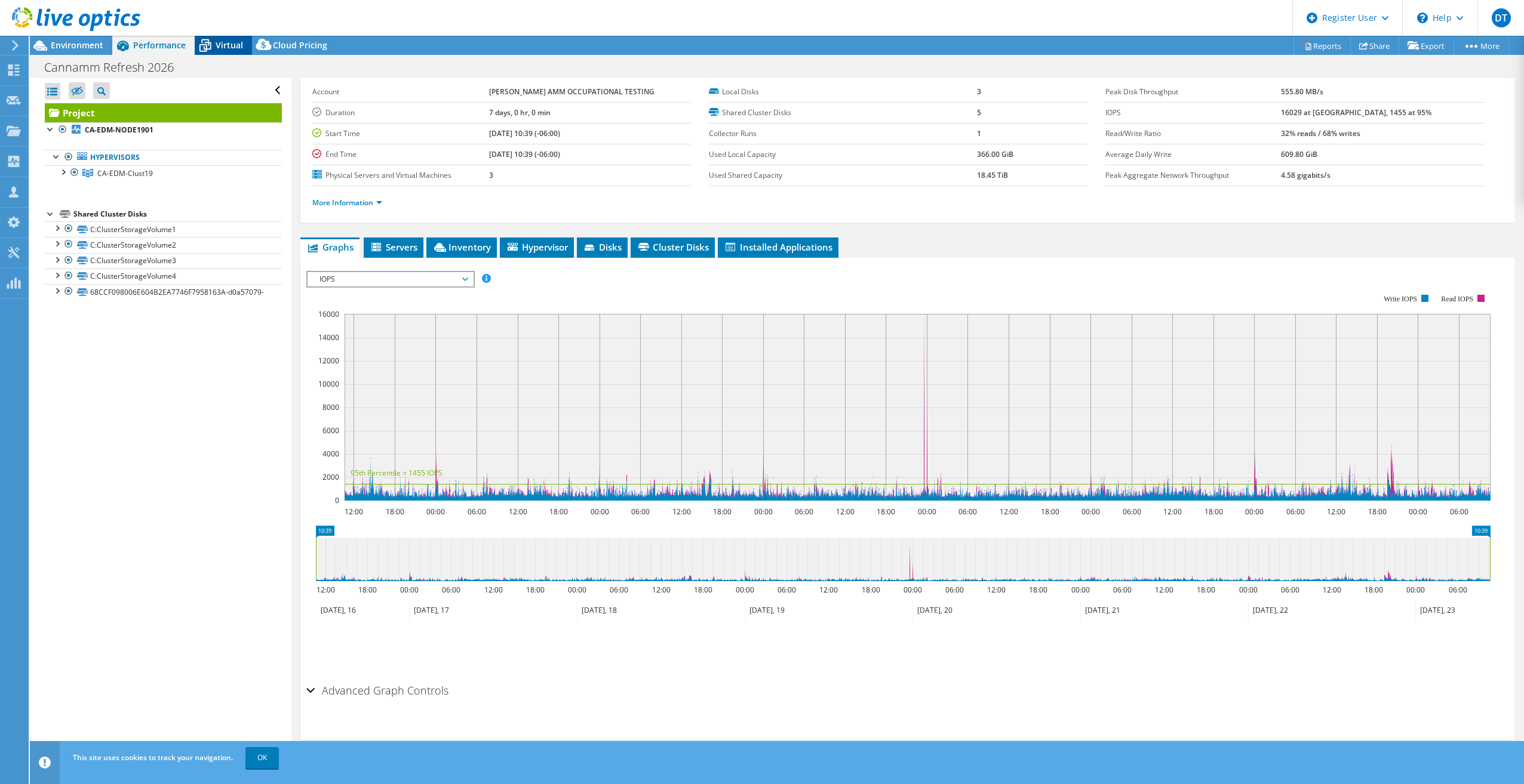
click at [219, 40] on span "Virtual" at bounding box center [229, 45] width 27 height 11
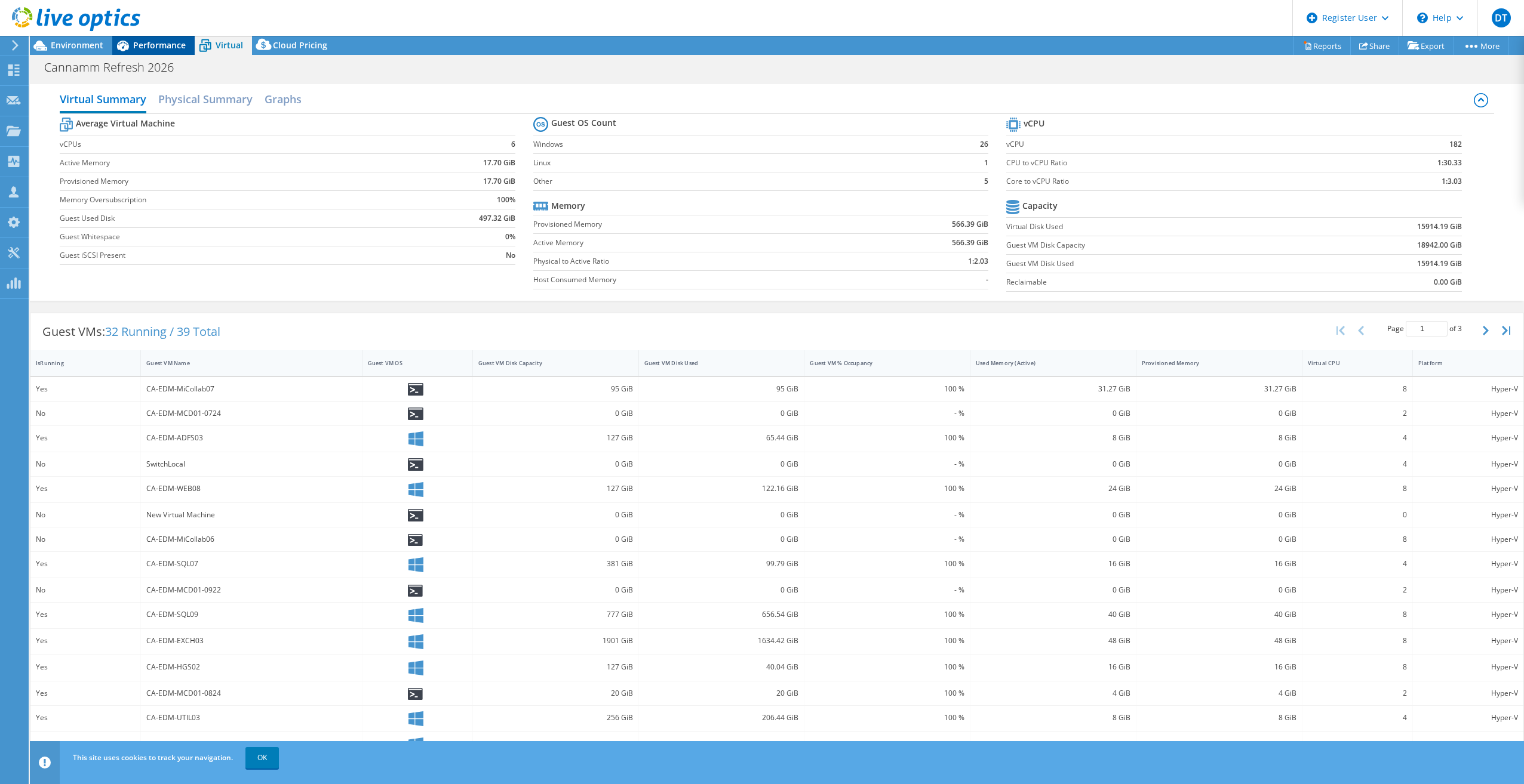
click at [156, 41] on span "Performance" at bounding box center [159, 45] width 52 height 11
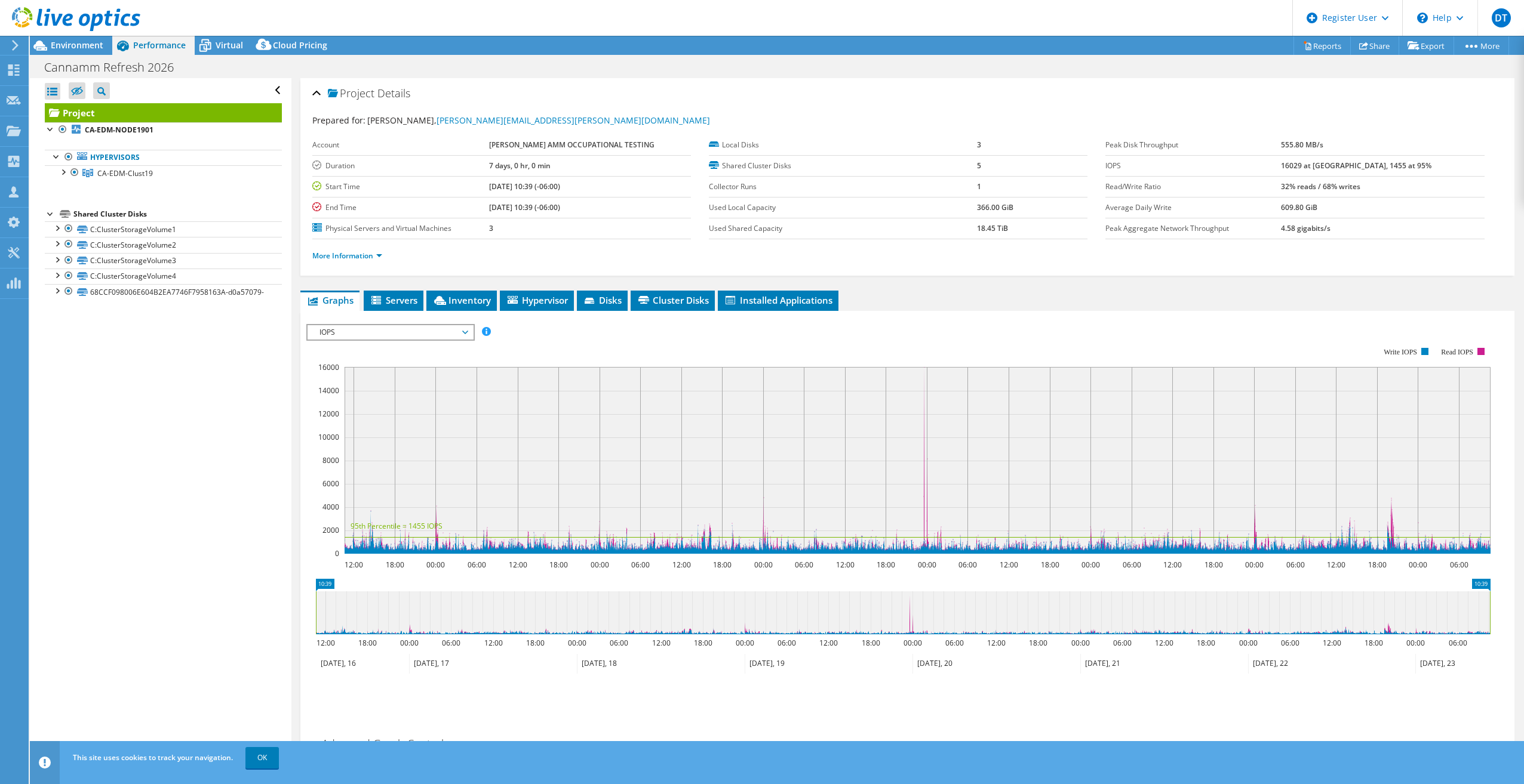
click at [428, 336] on span "IOPS" at bounding box center [390, 332] width 153 height 14
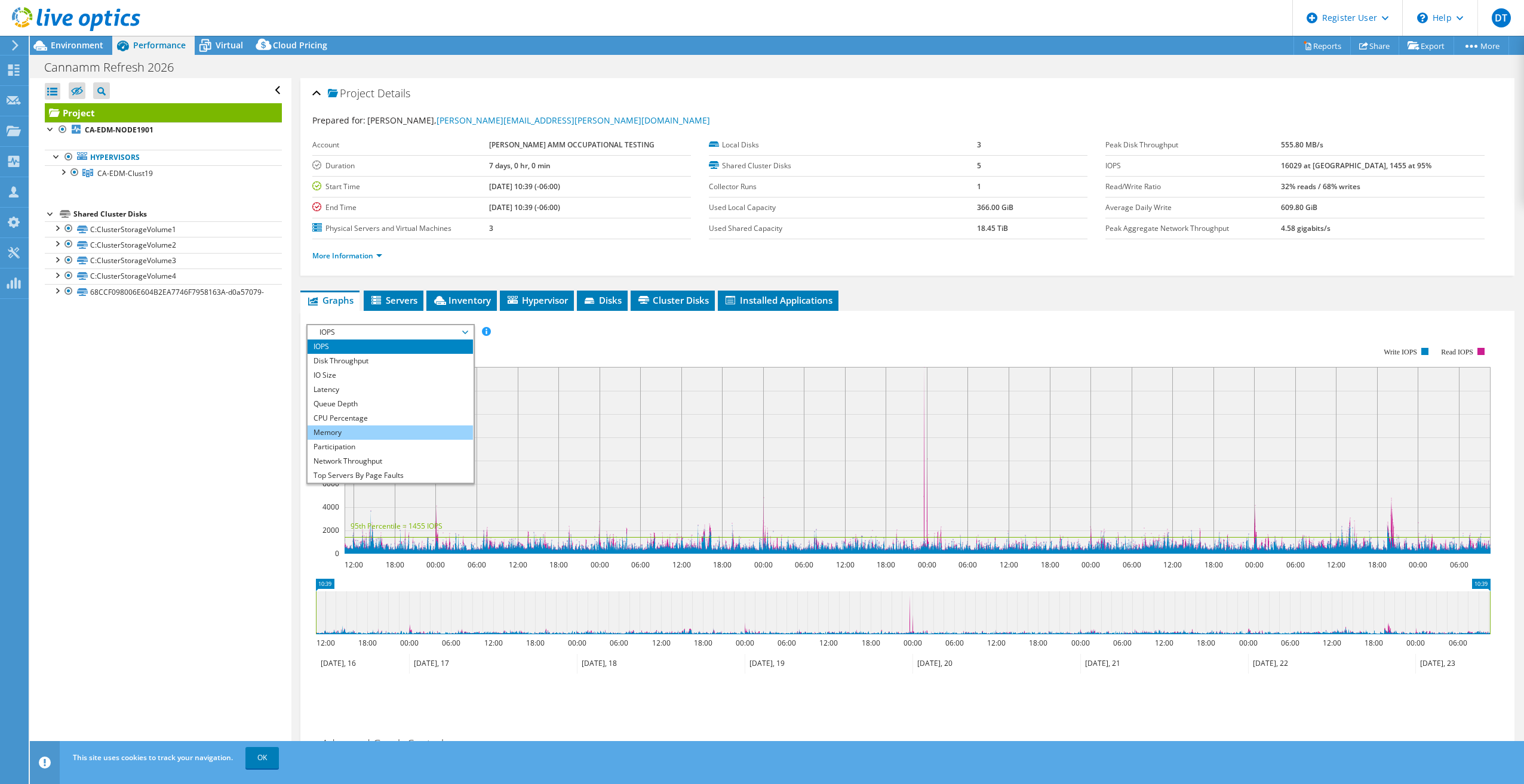
click at [389, 436] on li "Memory" at bounding box center [390, 432] width 165 height 14
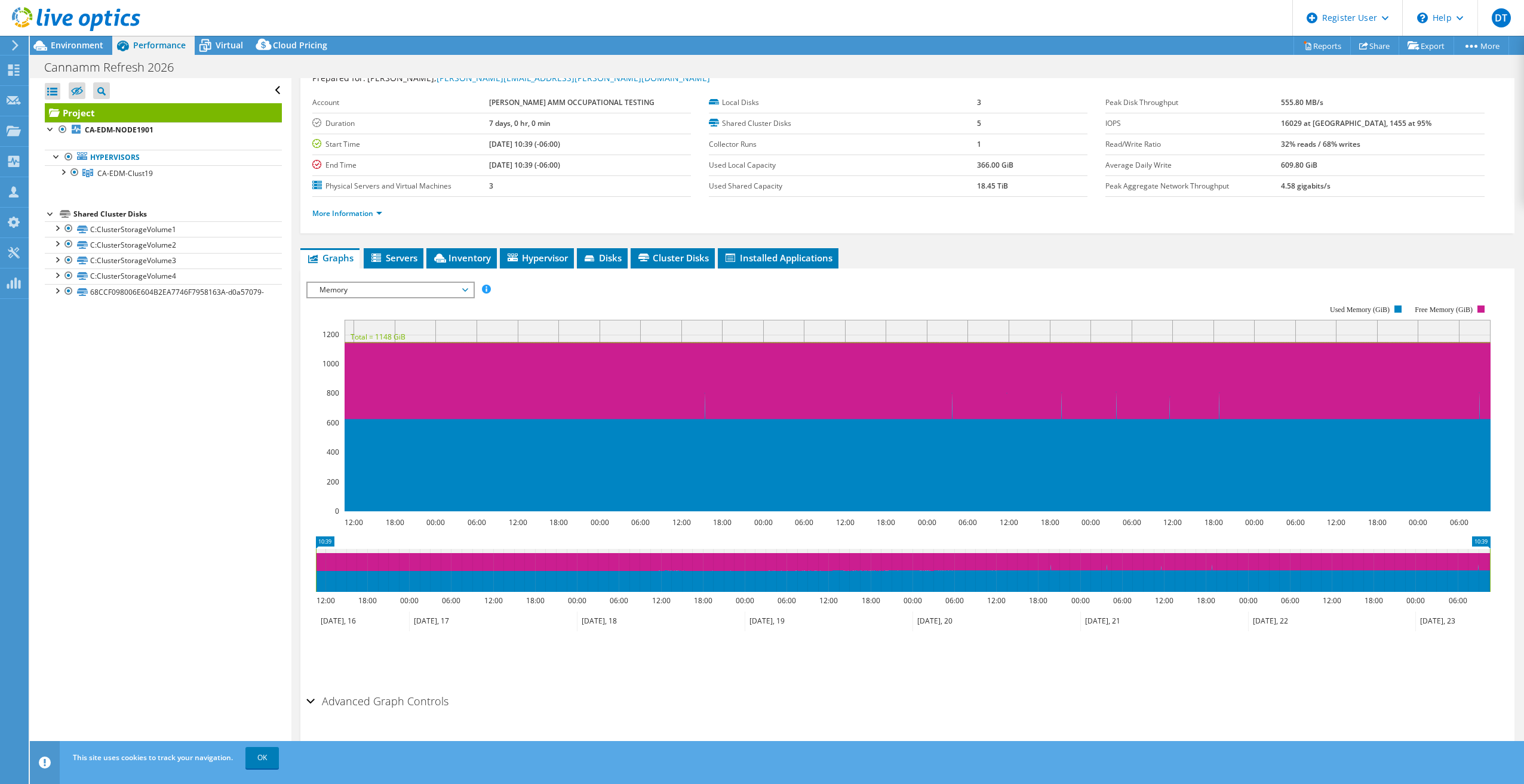
scroll to position [53, 0]
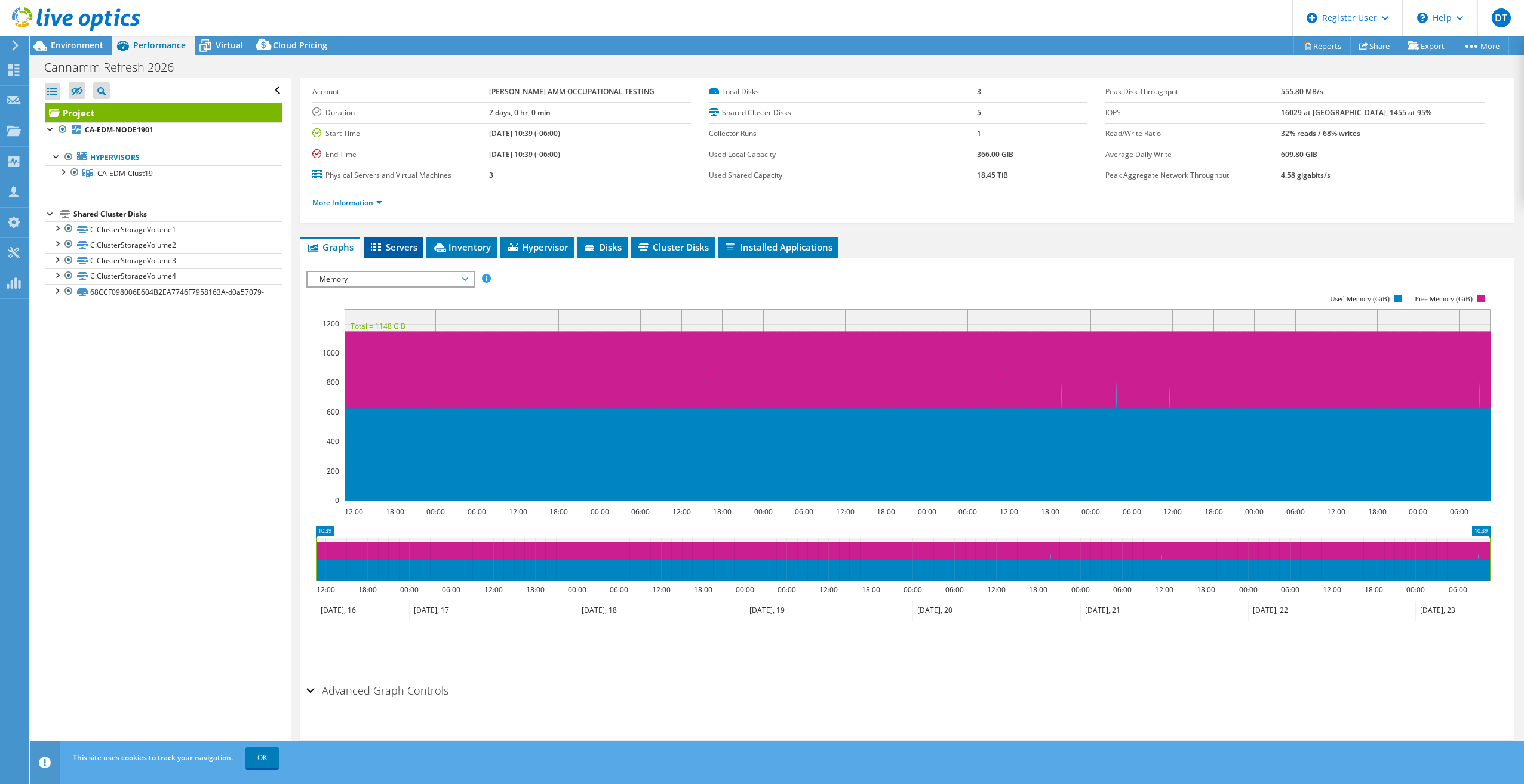
click at [400, 248] on span "Servers" at bounding box center [393, 247] width 48 height 12
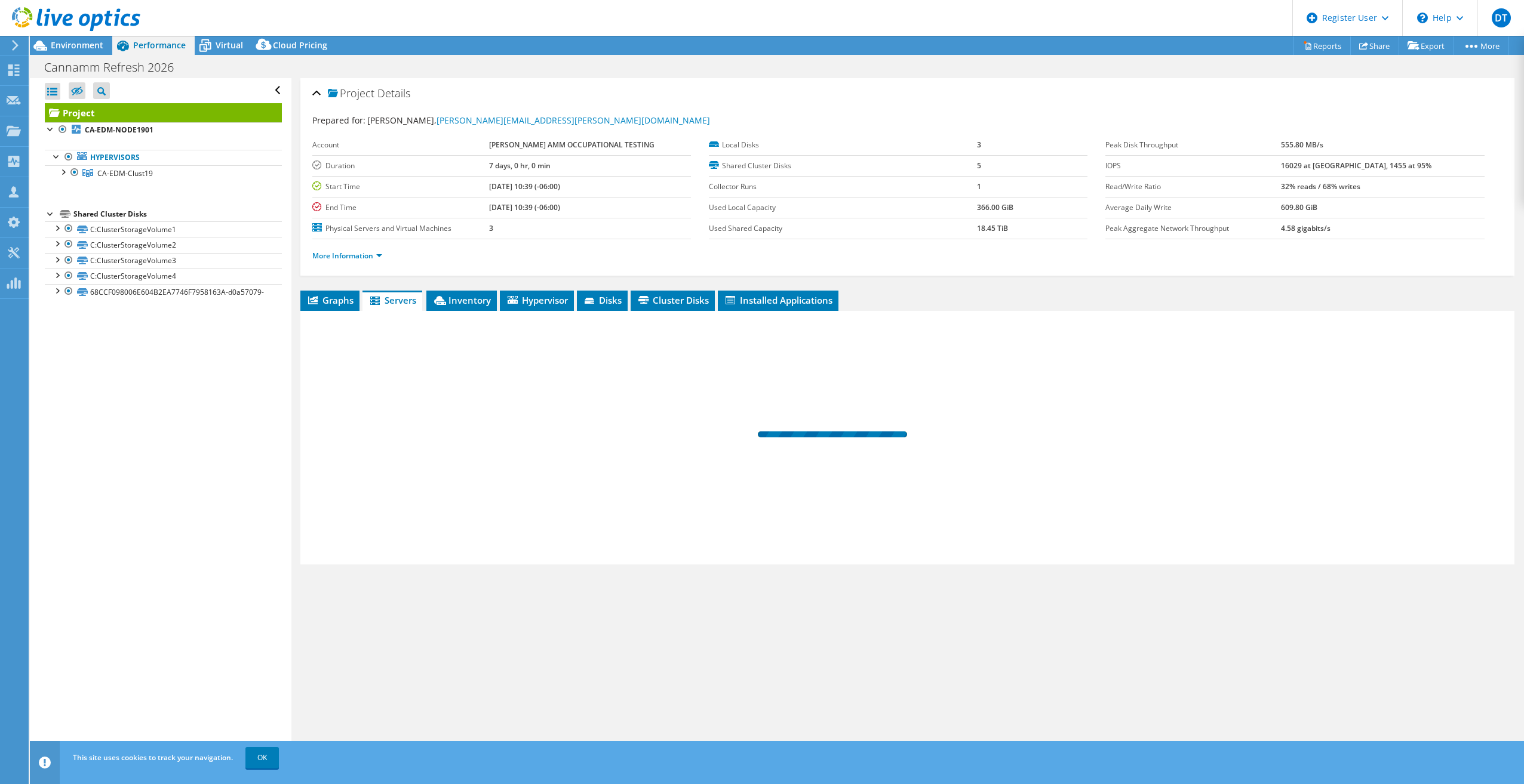
scroll to position [0, 0]
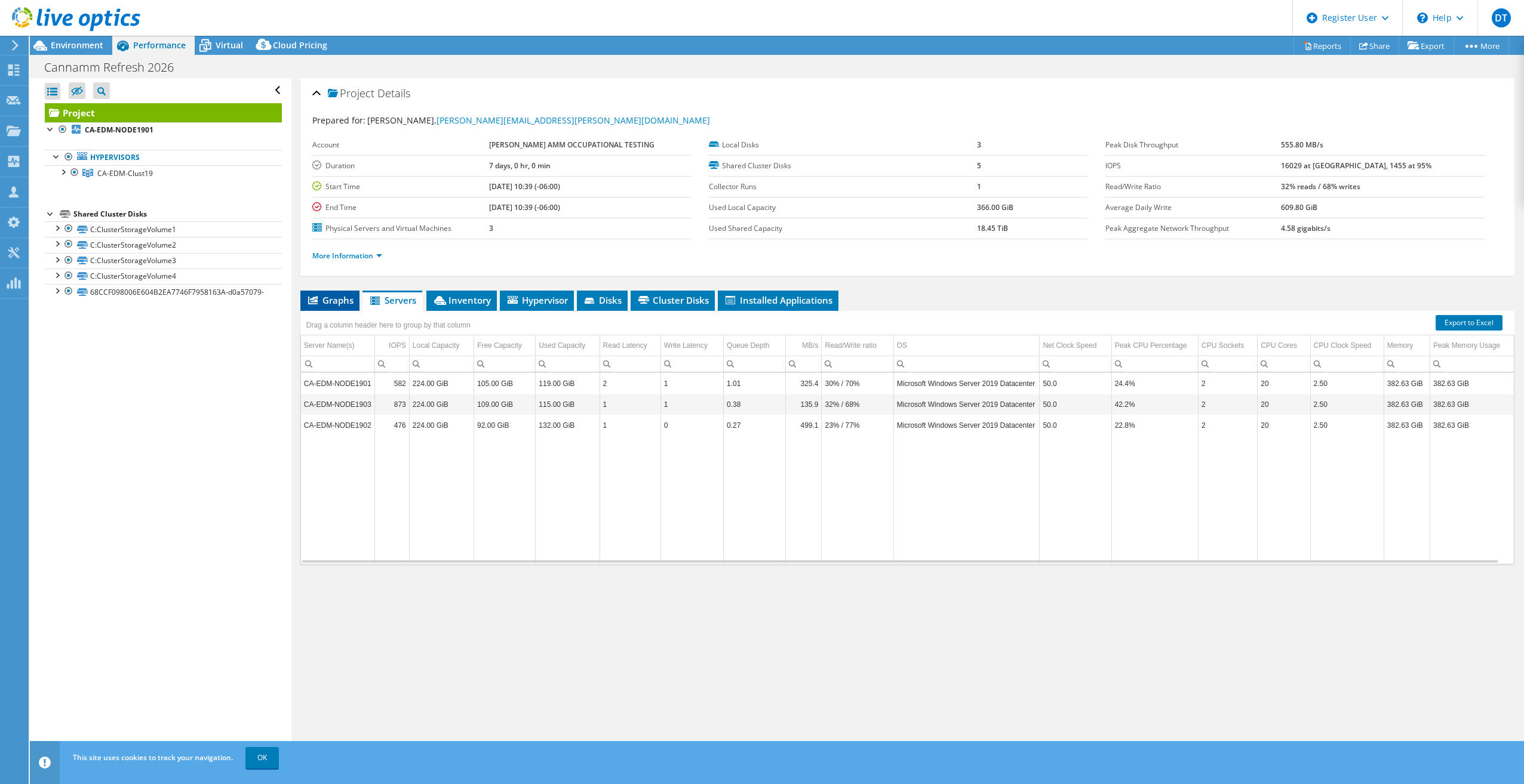
click at [338, 301] on span "Graphs" at bounding box center [330, 300] width 47 height 12
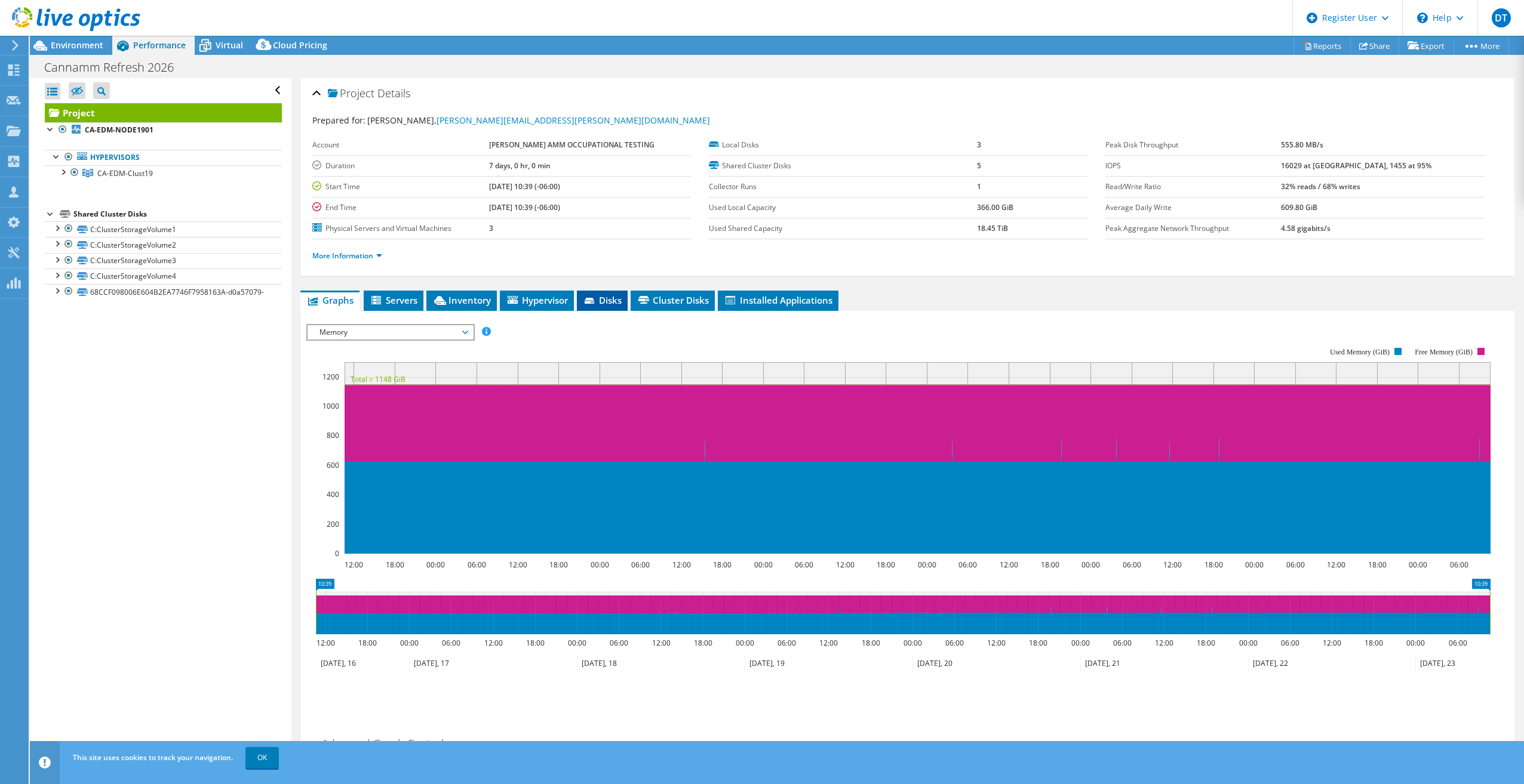
click at [594, 300] on icon at bounding box center [589, 301] width 10 height 6
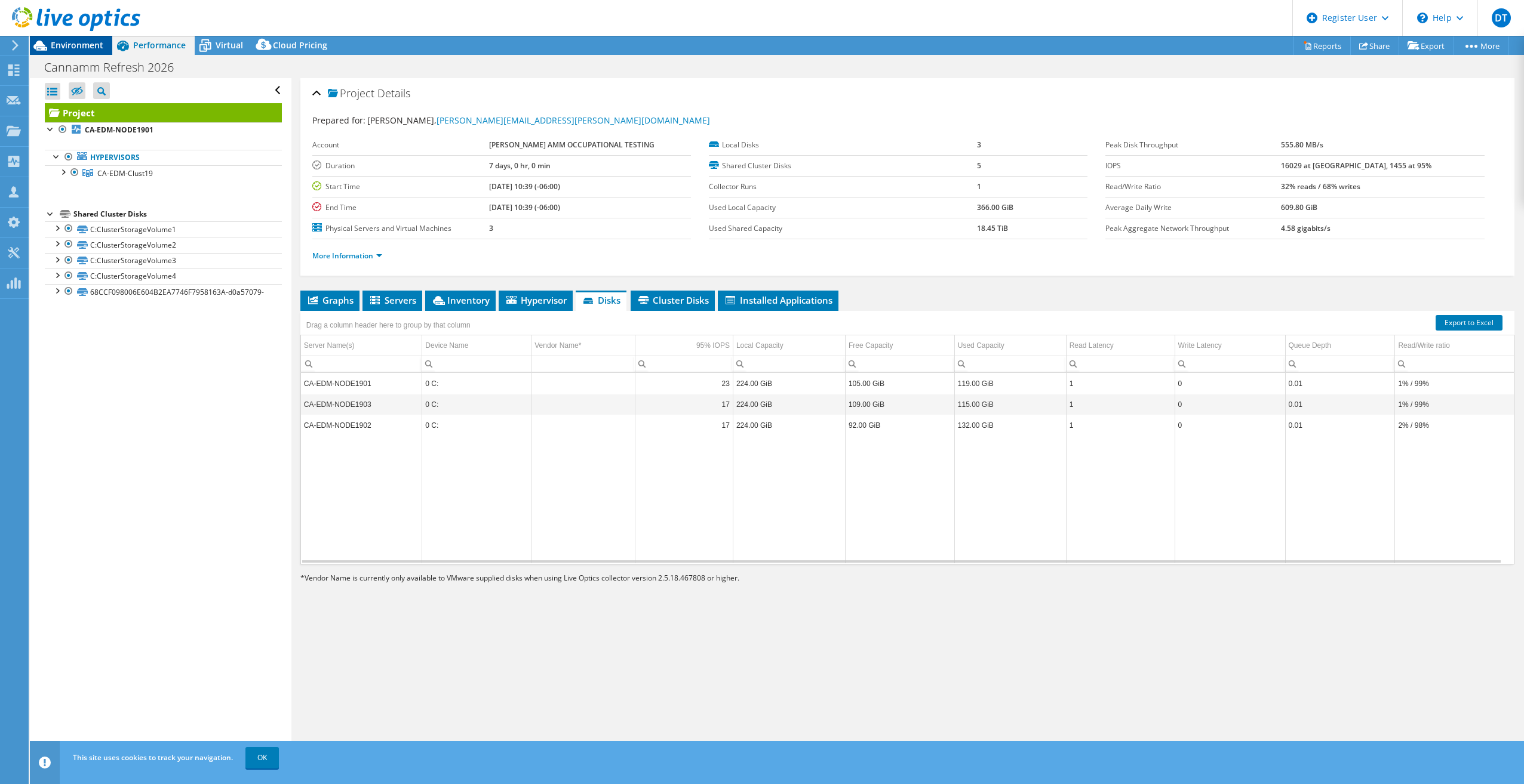
click at [91, 43] on span "Environment" at bounding box center [77, 45] width 52 height 11
